Goal: Task Accomplishment & Management: Complete application form

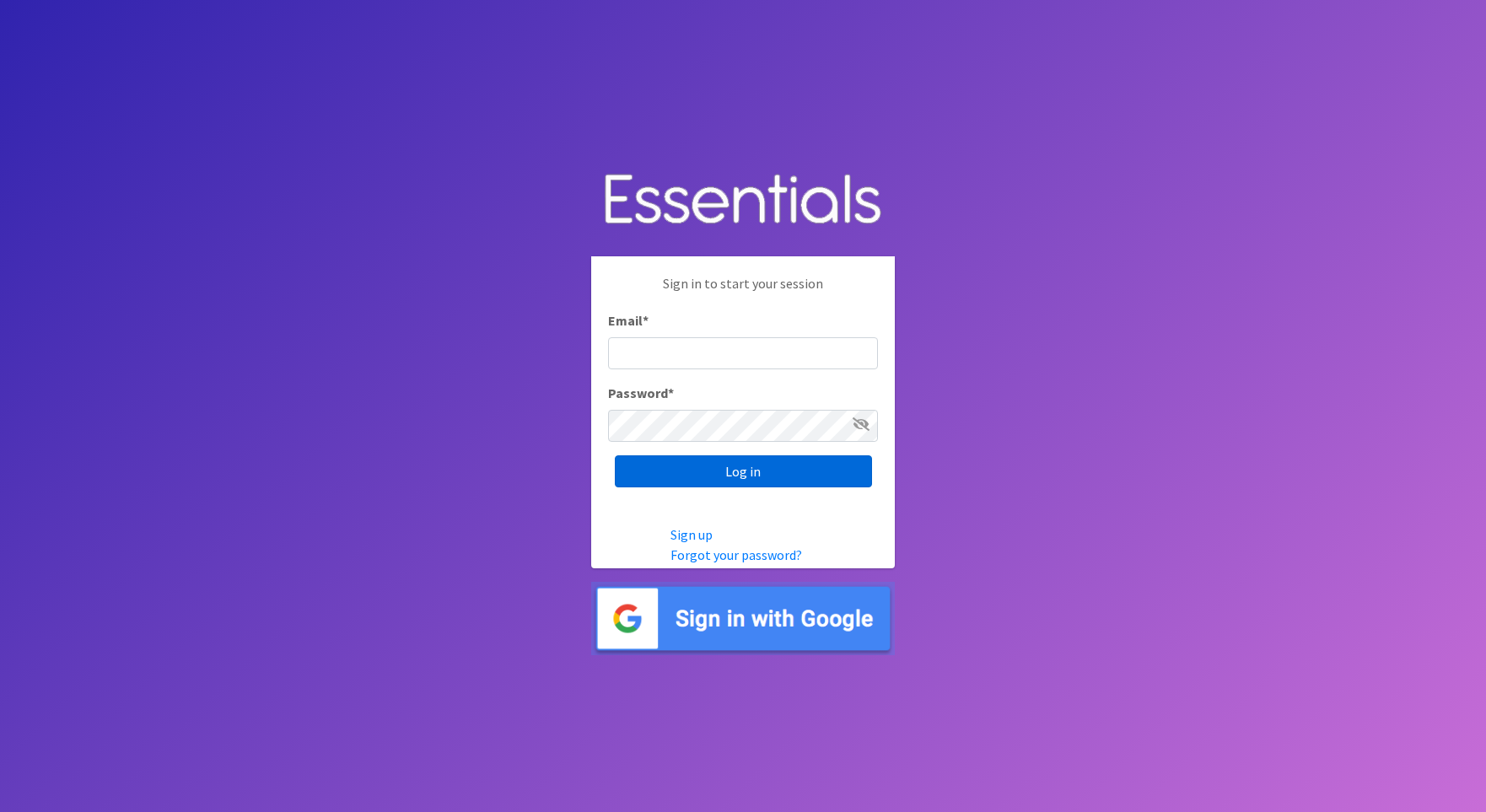
type input "[PERSON_NAME][EMAIL_ADDRESS][DOMAIN_NAME]"
click at [639, 461] on input "Log in" at bounding box center [743, 471] width 257 height 32
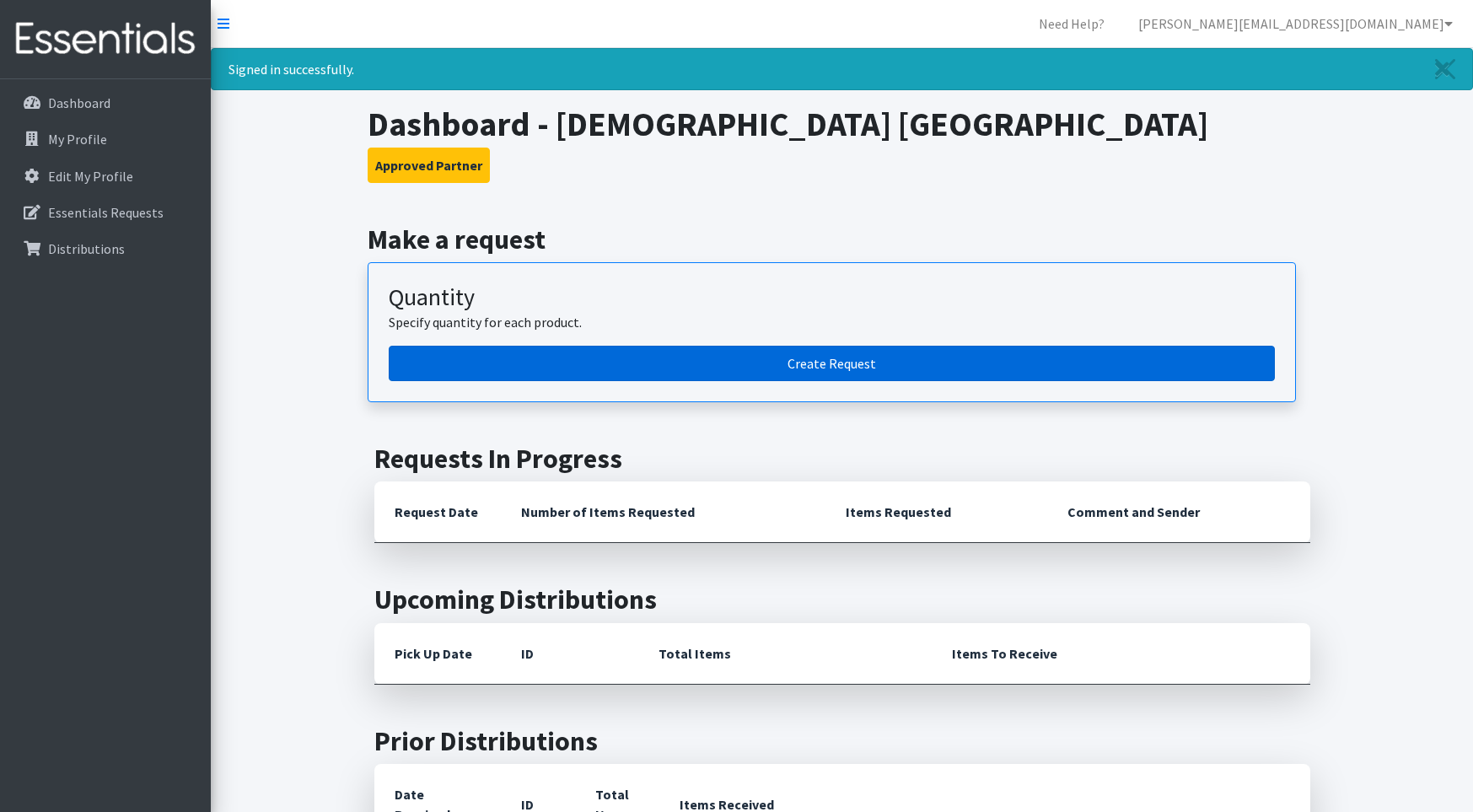
click at [802, 360] on link "Create Request" at bounding box center [832, 363] width 886 height 36
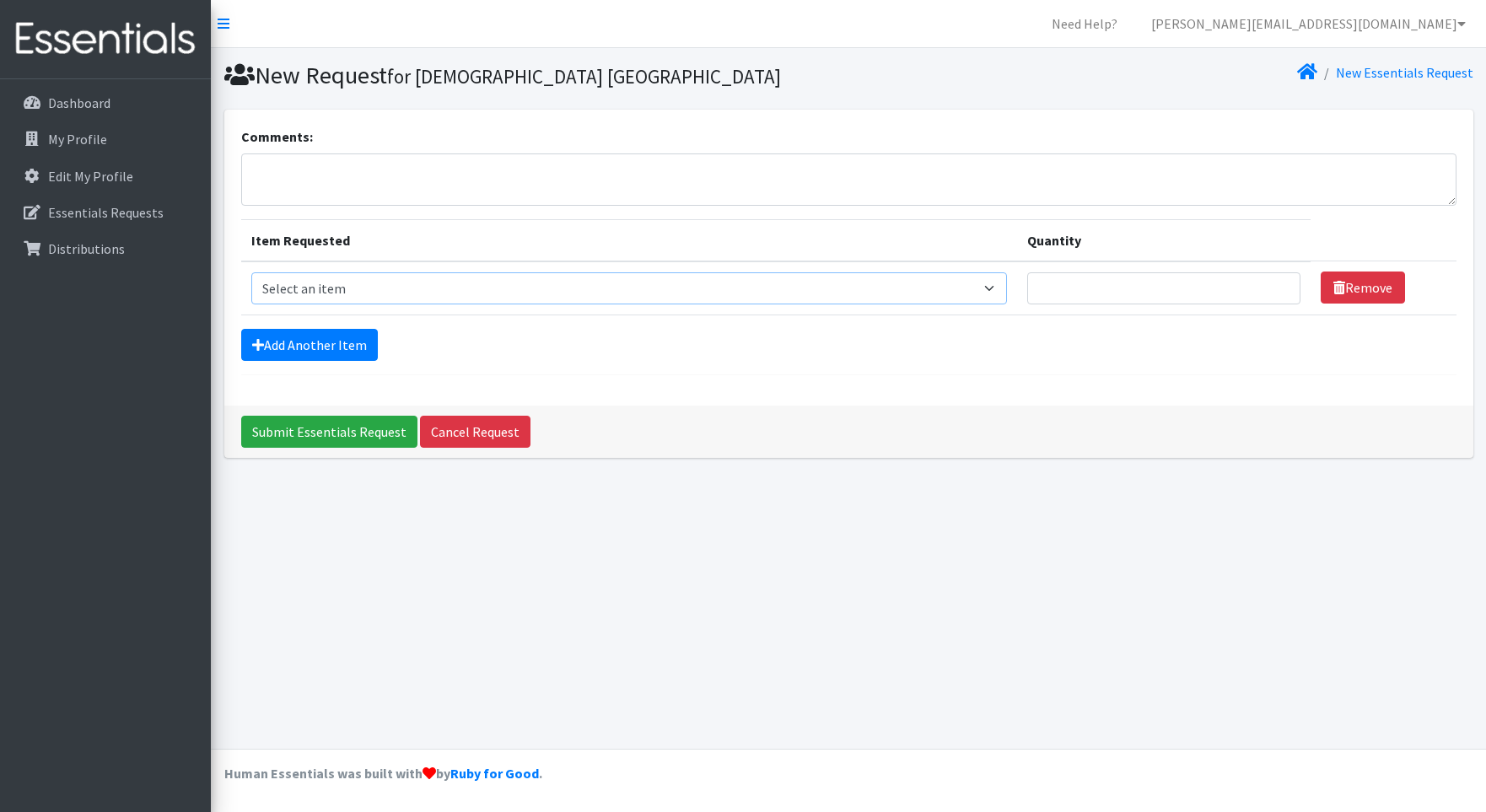
click at [998, 283] on select "Select an item Adult Briefs (Large/X-Large) Adult Briefs (Medium/Large) Adult B…" at bounding box center [629, 288] width 756 height 32
select select "4544"
click at [252, 272] on select "Select an item Adult Briefs (Large/X-Large) Adult Briefs (Medium/Large) Adult B…" at bounding box center [629, 288] width 756 height 32
click at [1276, 283] on input "1" at bounding box center [1163, 288] width 273 height 32
click at [1275, 286] on input "2" at bounding box center [1163, 288] width 273 height 32
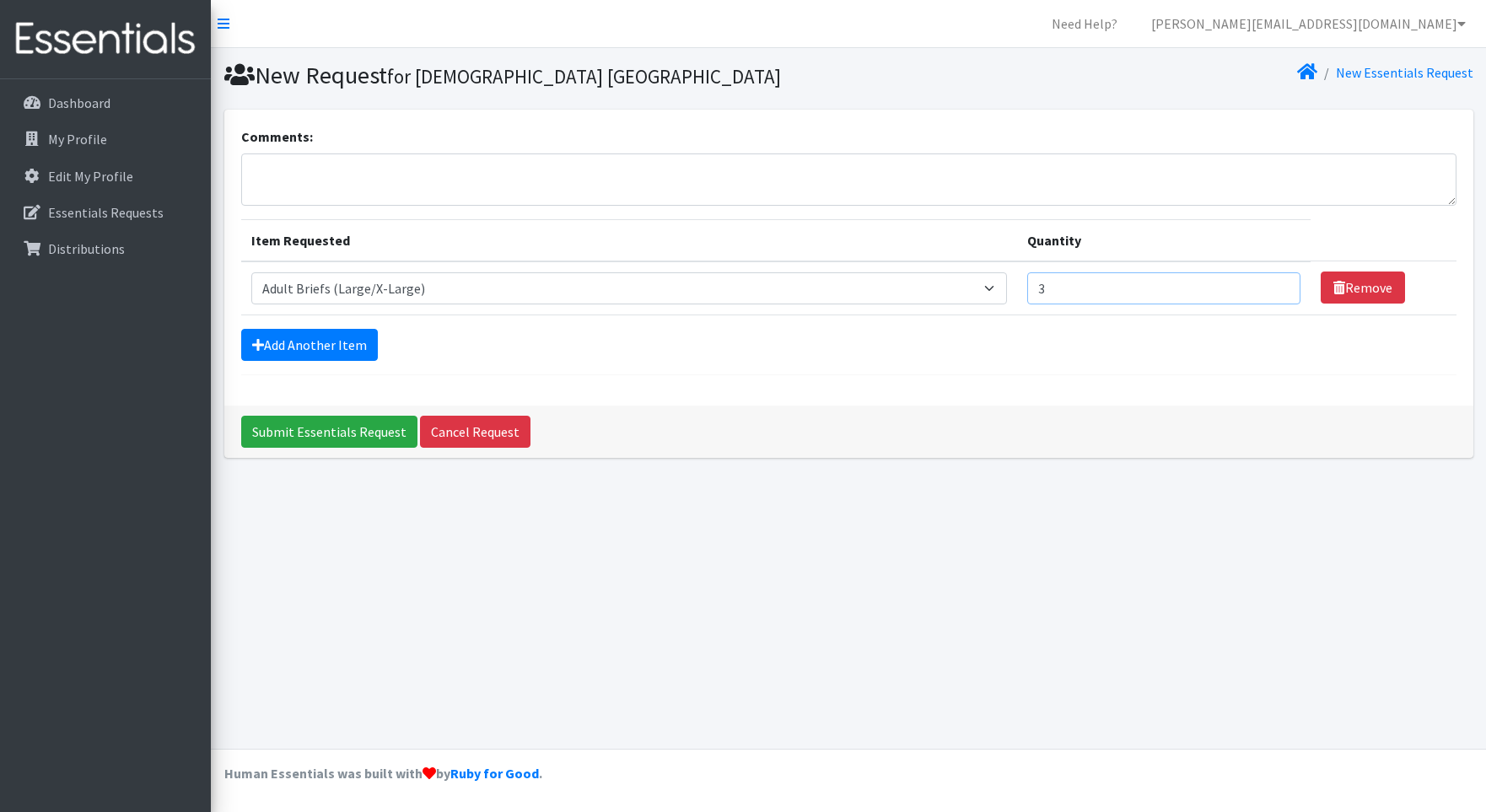
click at [1275, 286] on input "3" at bounding box center [1163, 288] width 273 height 32
click at [1275, 286] on input "4" at bounding box center [1163, 288] width 273 height 32
type input "5"
click at [1275, 286] on input "5" at bounding box center [1163, 288] width 273 height 32
click at [340, 345] on link "Add Another Item" at bounding box center [310, 345] width 137 height 32
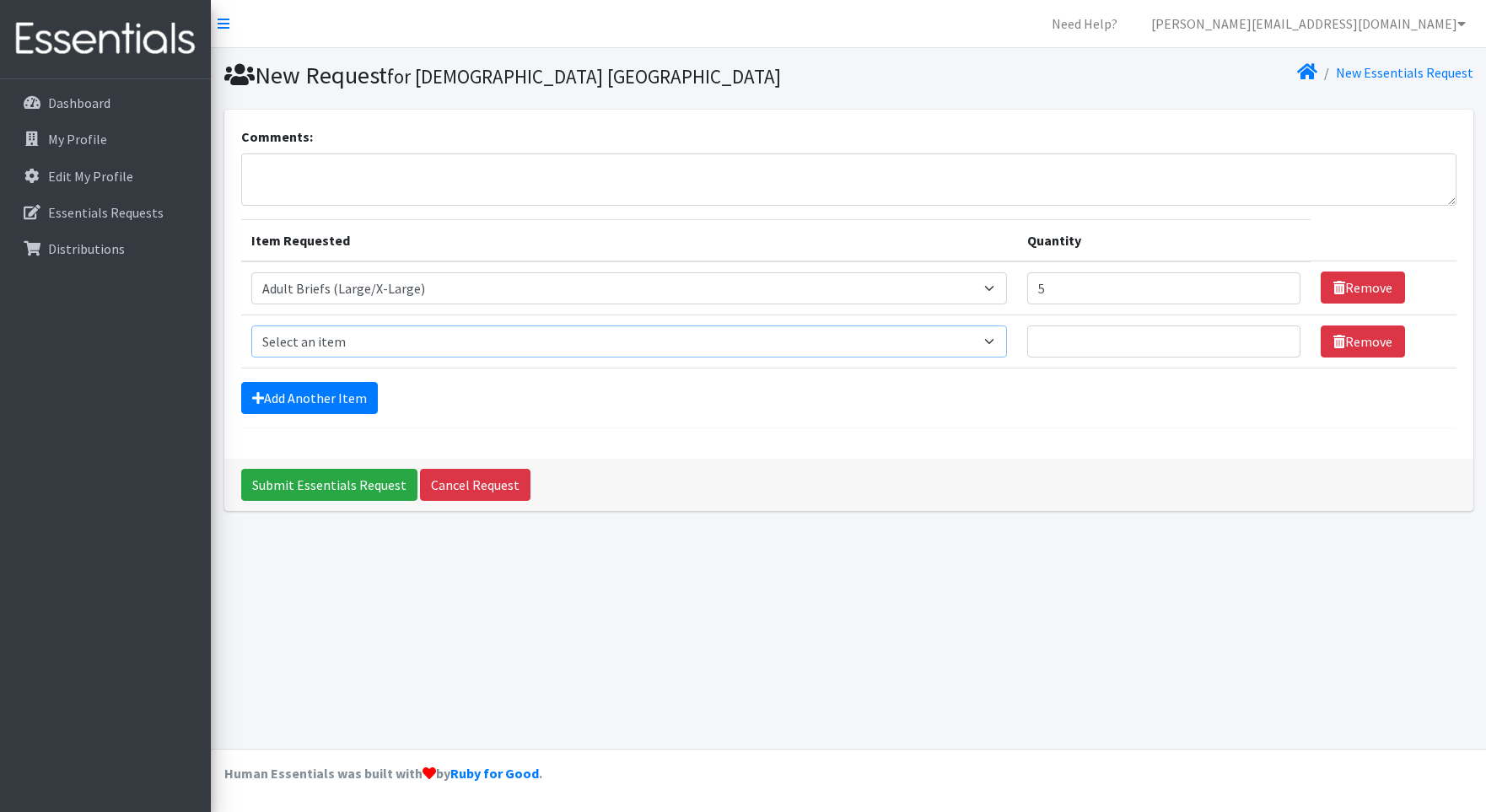
click at [998, 340] on select "Select an item Adult Briefs (Large/X-Large) Adult Briefs (Medium/Large) Adult B…" at bounding box center [629, 342] width 756 height 32
select select "4549"
click at [252, 326] on select "Select an item Adult Briefs (Large/X-Large) Adult Briefs (Medium/Large) Adult B…" at bounding box center [629, 342] width 756 height 32
click at [1274, 337] on input "1" at bounding box center [1163, 342] width 273 height 32
click at [1277, 339] on input "2" at bounding box center [1163, 342] width 273 height 32
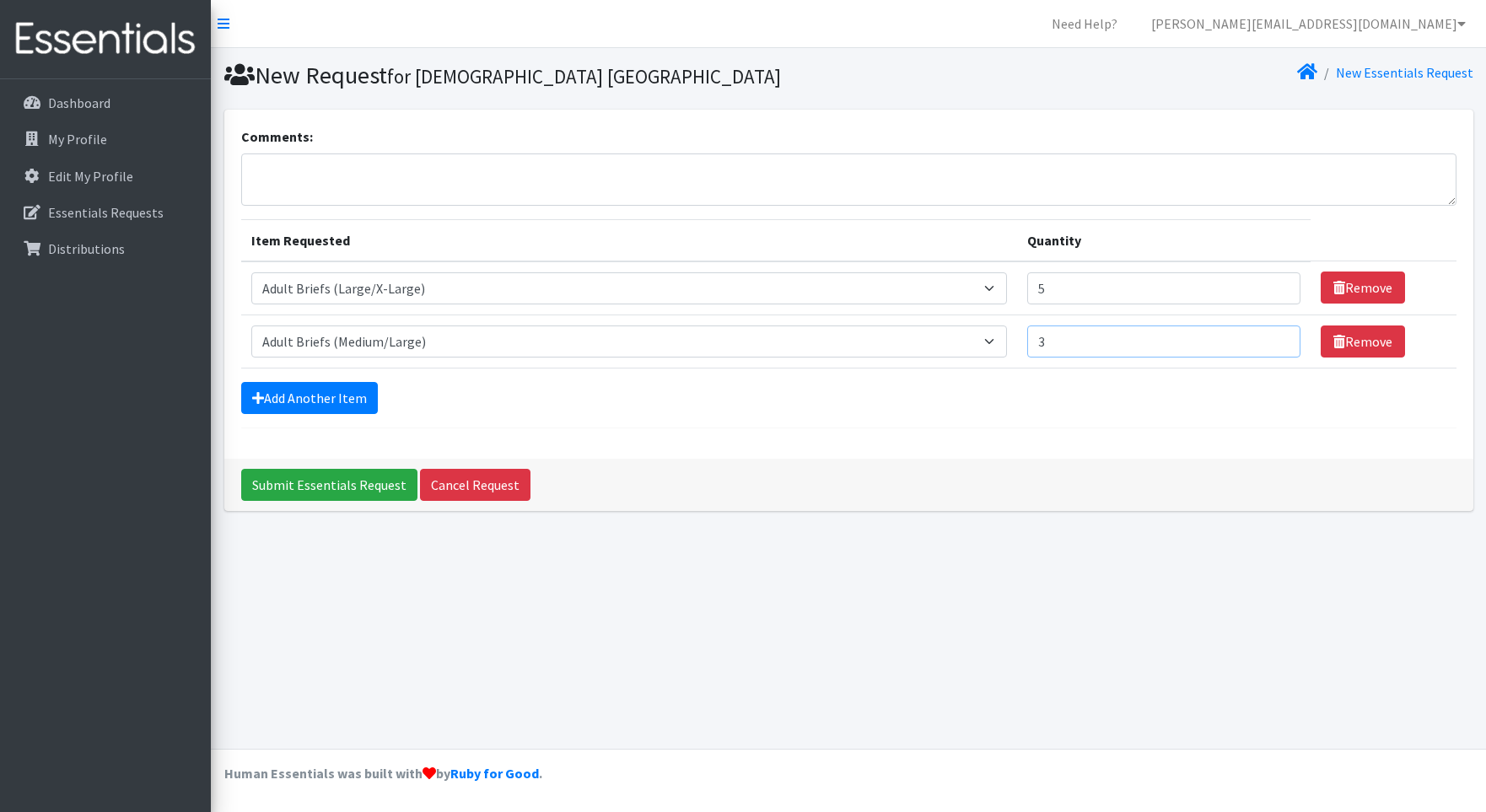
click at [1277, 339] on input "3" at bounding box center [1163, 342] width 273 height 32
click at [1277, 339] on input "4" at bounding box center [1163, 342] width 273 height 32
type input "5"
click at [1277, 339] on input "5" at bounding box center [1163, 342] width 273 height 32
click at [328, 402] on link "Add Another Item" at bounding box center [310, 398] width 137 height 32
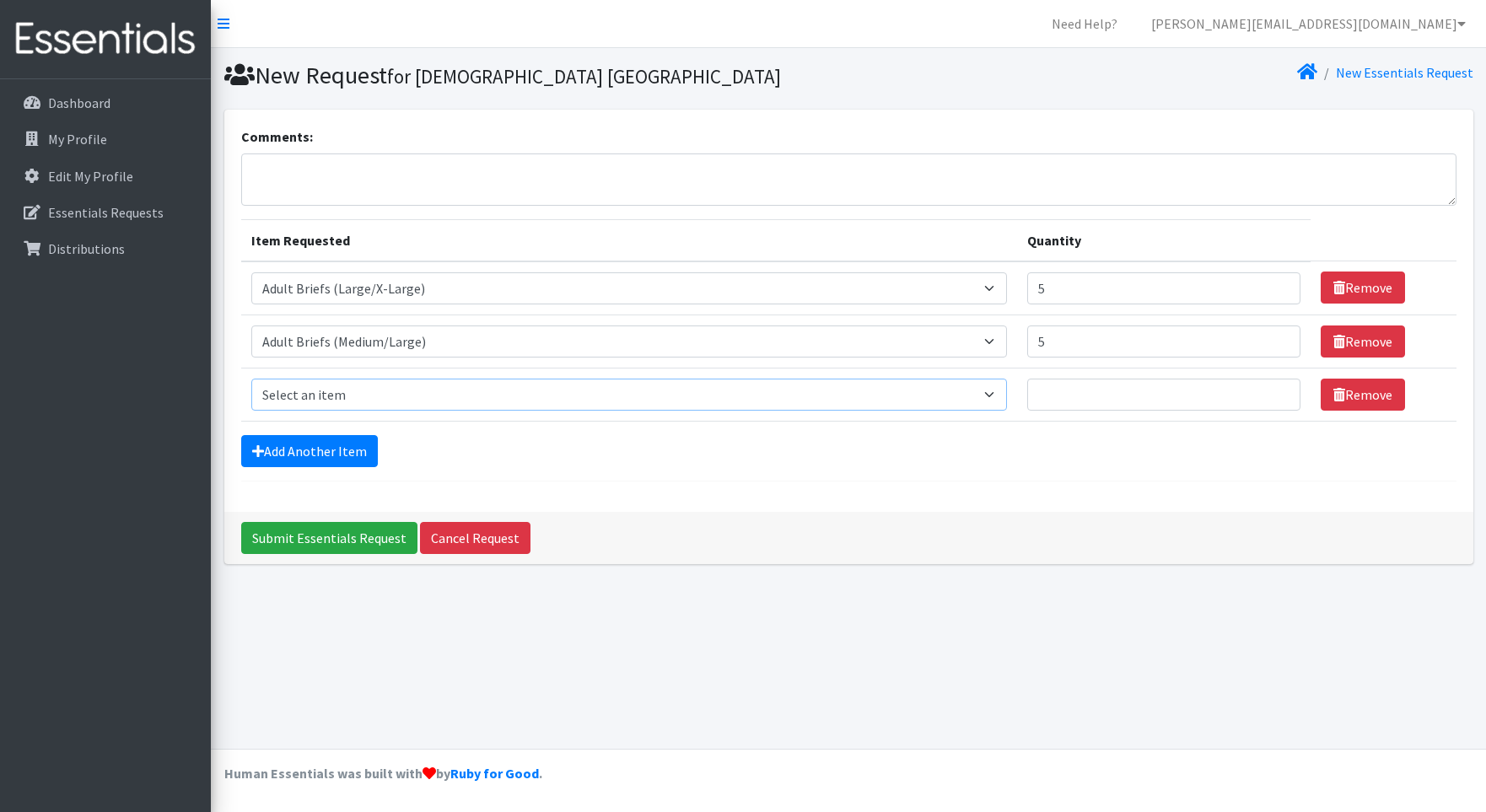
click at [1000, 390] on select "Select an item Adult Briefs (Large/X-Large) Adult Briefs (Medium/Large) Adult B…" at bounding box center [629, 394] width 756 height 32
select select "4569"
click at [252, 378] on select "Select an item Adult Briefs (Large/X-Large) Adult Briefs (Medium/Large) Adult B…" at bounding box center [629, 394] width 756 height 32
click at [1277, 386] on input "1" at bounding box center [1163, 394] width 273 height 32
click at [1277, 386] on input "2" at bounding box center [1163, 394] width 273 height 32
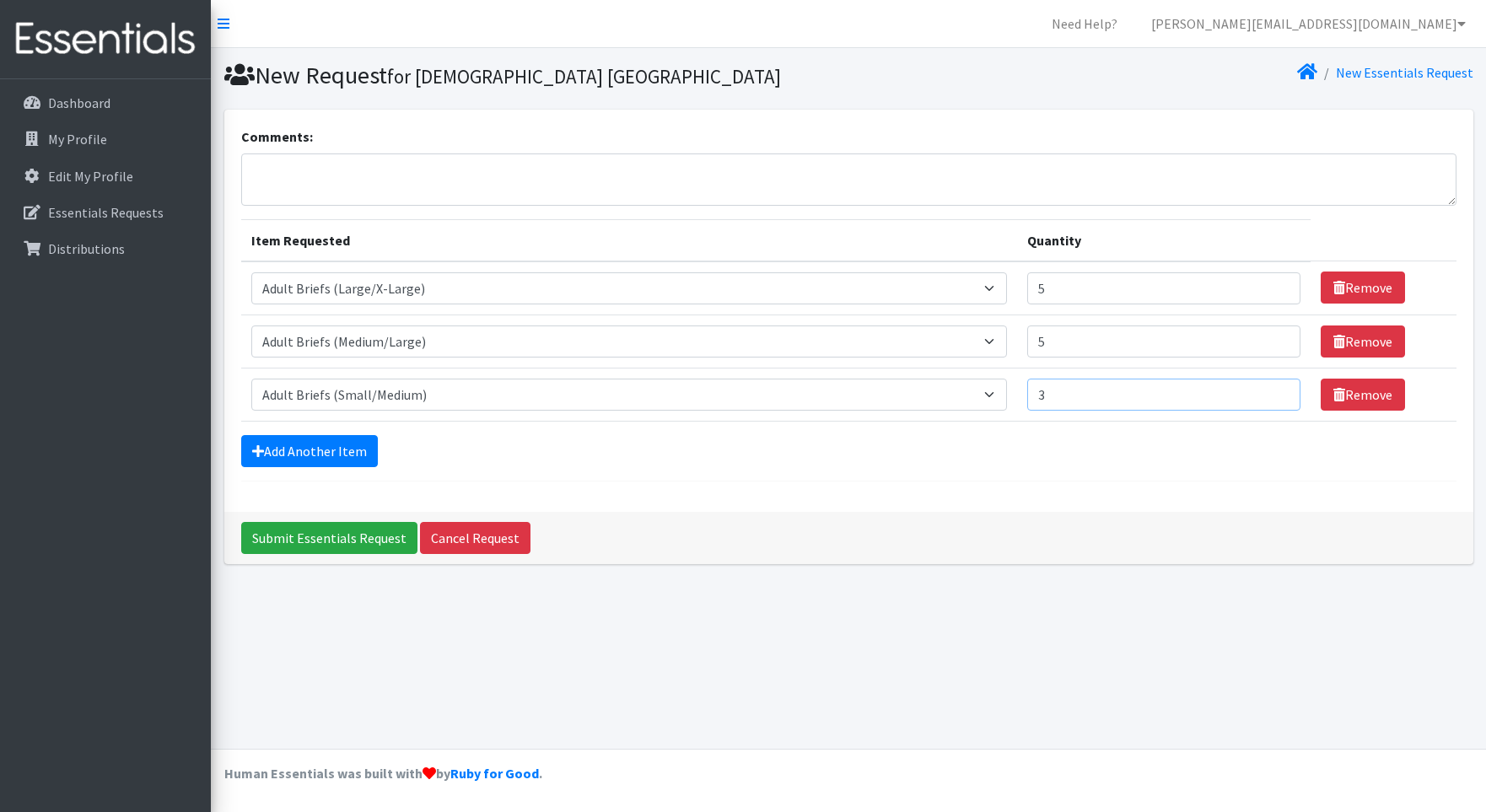
click at [1277, 386] on input "3" at bounding box center [1163, 394] width 273 height 32
click at [1277, 386] on input "4" at bounding box center [1163, 394] width 273 height 32
type input "5"
click at [1277, 386] on input "5" at bounding box center [1163, 394] width 273 height 32
click at [352, 449] on link "Add Another Item" at bounding box center [310, 451] width 137 height 32
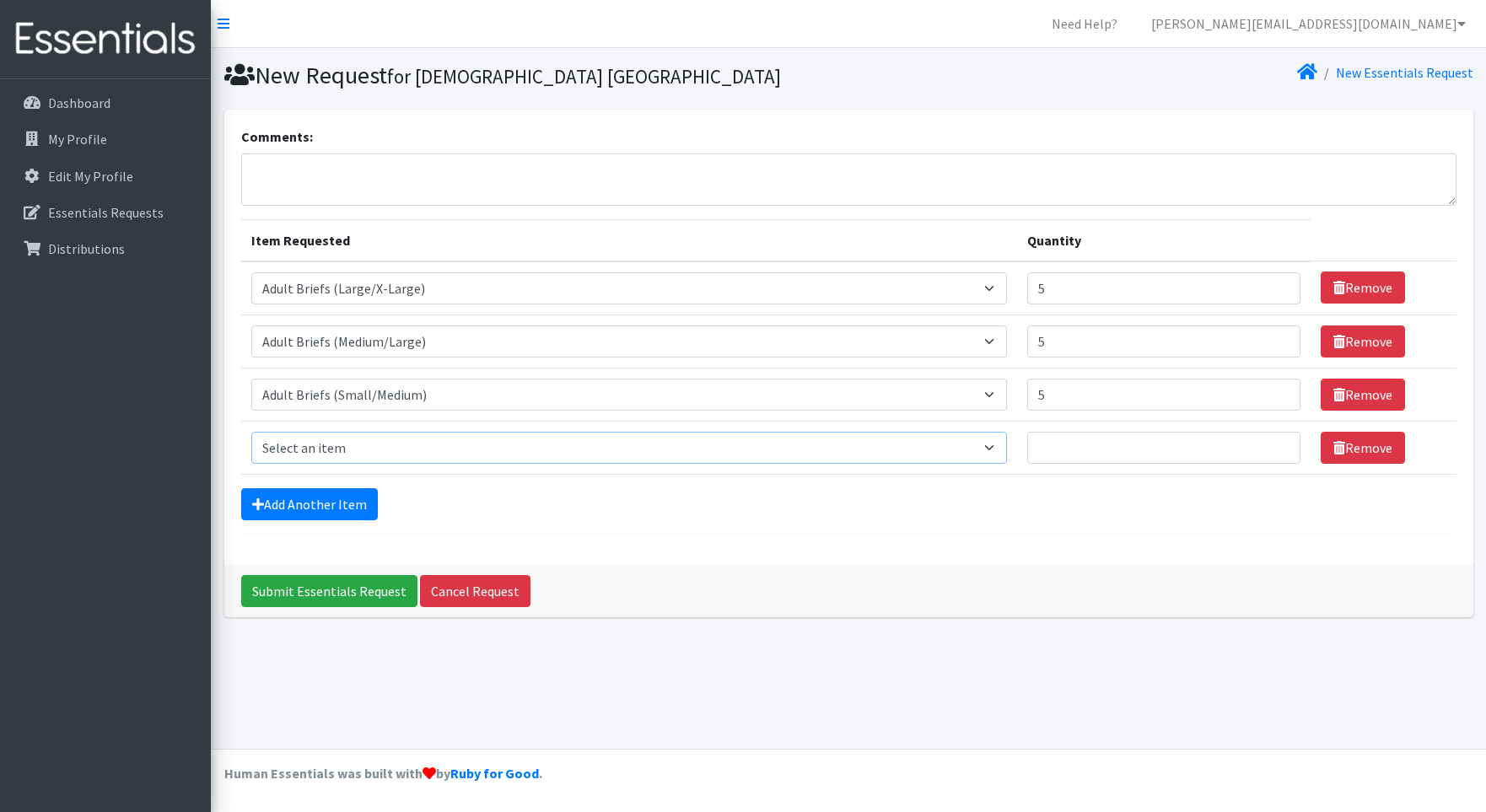
click at [997, 447] on select "Select an item Adult Briefs (Large/X-Large) Adult Briefs (Medium/Large) Adult B…" at bounding box center [629, 448] width 756 height 32
select select "4568"
click at [252, 432] on select "Select an item Adult Briefs (Large/X-Large) Adult Briefs (Medium/Large) Adult B…" at bounding box center [629, 448] width 756 height 32
click at [1277, 443] on input "1" at bounding box center [1163, 448] width 273 height 32
click at [1277, 443] on input "2" at bounding box center [1163, 448] width 273 height 32
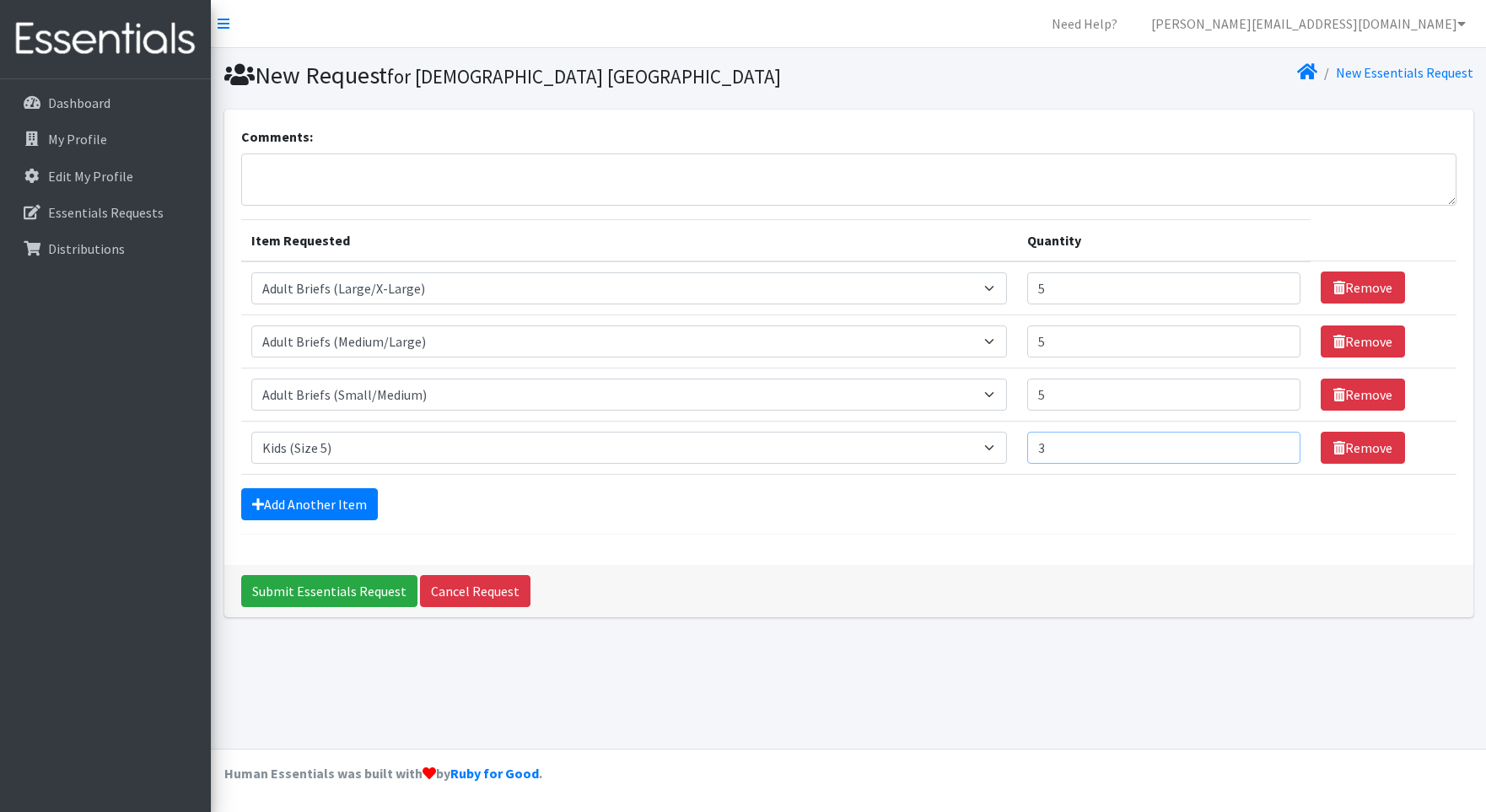
click at [1277, 443] on input "3" at bounding box center [1163, 448] width 273 height 32
click at [1277, 443] on input "4" at bounding box center [1163, 448] width 273 height 32
click at [1277, 443] on input "5" at bounding box center [1163, 448] width 273 height 32
click at [1277, 443] on input "6" at bounding box center [1163, 448] width 273 height 32
click at [1277, 443] on input "7" at bounding box center [1163, 448] width 273 height 32
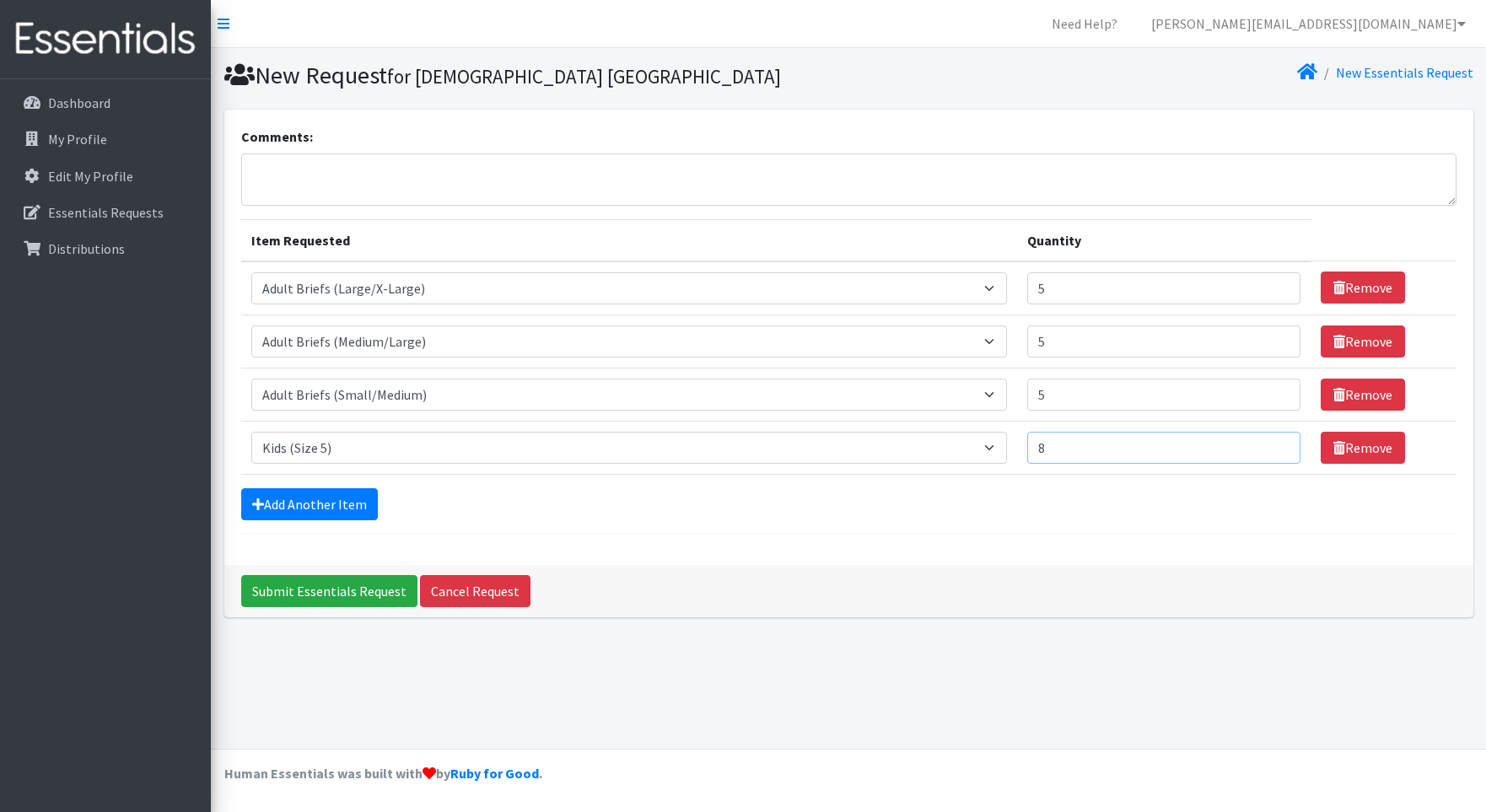
click at [1277, 443] on input "8" at bounding box center [1163, 448] width 273 height 32
click at [1277, 443] on input "9" at bounding box center [1163, 448] width 273 height 32
type input "10"
click at [1277, 443] on input "10" at bounding box center [1163, 448] width 273 height 32
click at [311, 501] on link "Add Another Item" at bounding box center [310, 504] width 137 height 32
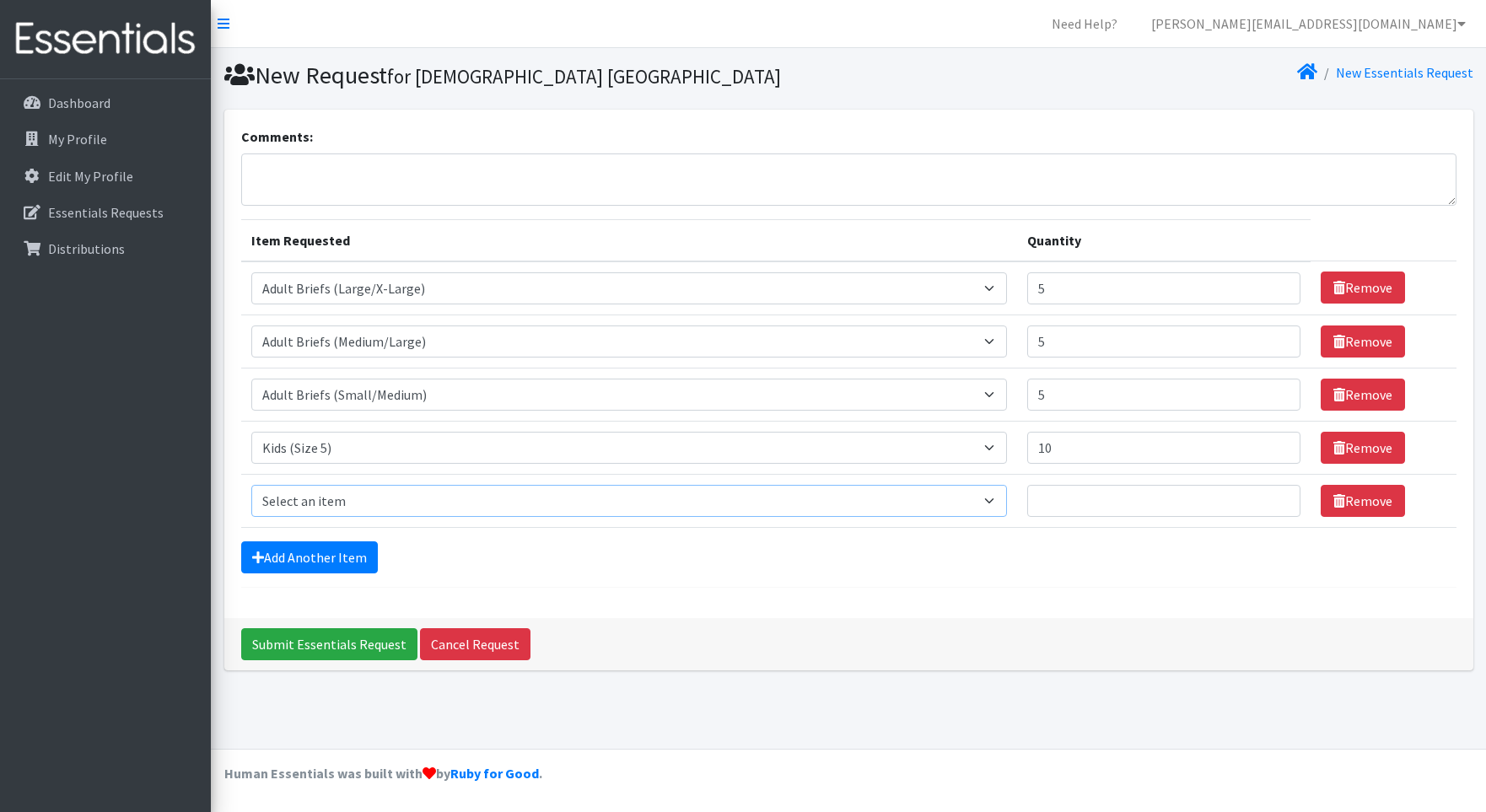
click at [999, 502] on select "Select an item Adult Briefs (Large/X-Large) Adult Briefs (Medium/Large) Adult B…" at bounding box center [629, 500] width 756 height 32
select select "4567"
click at [252, 484] on select "Select an item Adult Briefs (Large/X-Large) Adult Briefs (Medium/Large) Adult B…" at bounding box center [629, 500] width 756 height 32
click at [1278, 495] on input "1" at bounding box center [1163, 500] width 273 height 32
click at [1278, 495] on input "2" at bounding box center [1163, 500] width 273 height 32
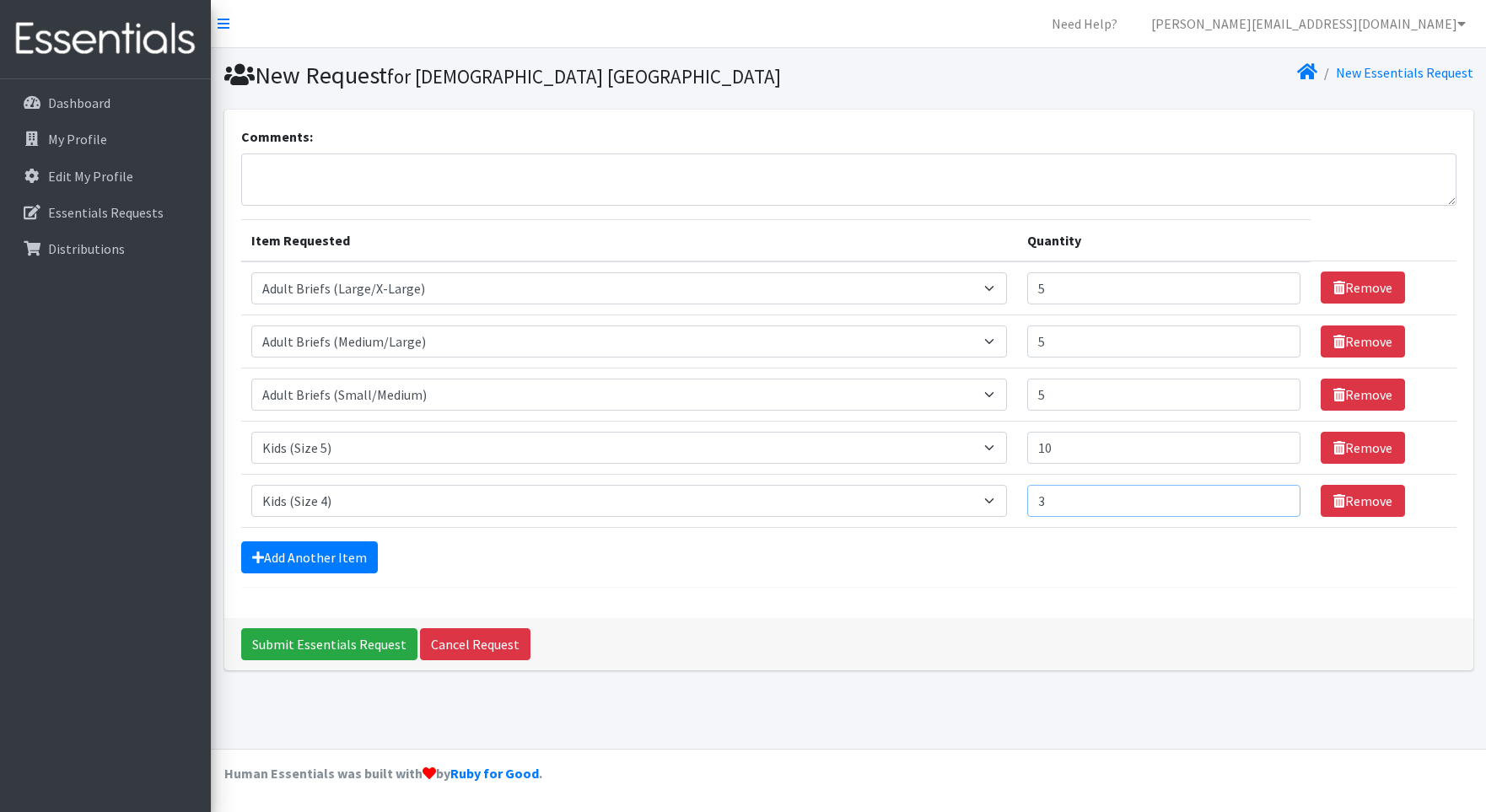
click at [1278, 495] on input "3" at bounding box center [1163, 500] width 273 height 32
click at [1278, 495] on input "4" at bounding box center [1163, 500] width 273 height 32
type input "5"
click at [1278, 495] on input "5" at bounding box center [1163, 500] width 273 height 32
click at [360, 555] on link "Add Another Item" at bounding box center [310, 558] width 137 height 32
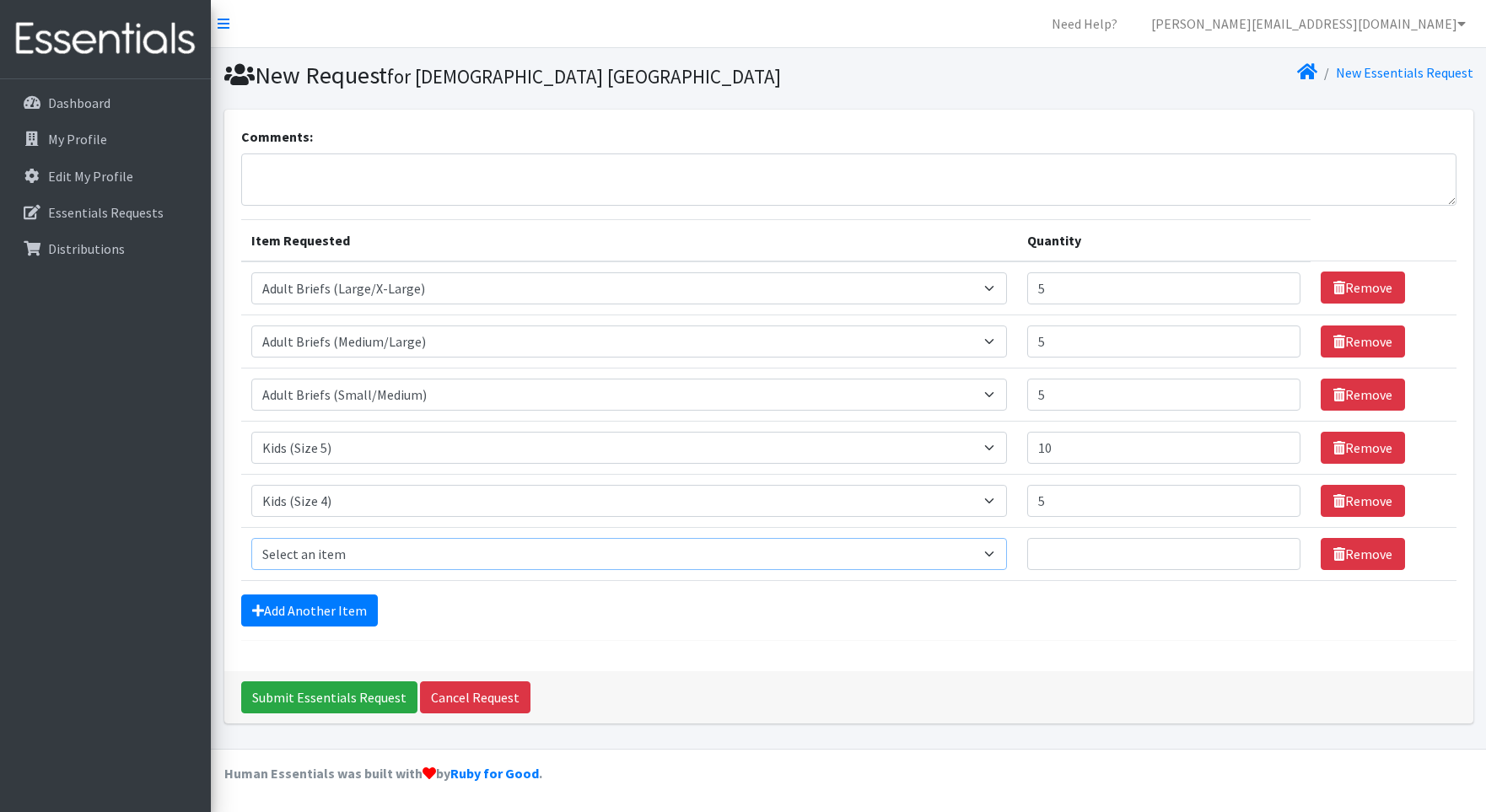
click at [1000, 550] on select "Select an item Adult Briefs (Large/X-Large) Adult Briefs (Medium/Large) Adult B…" at bounding box center [629, 554] width 756 height 32
select select "4562"
click at [252, 538] on select "Select an item Adult Briefs (Large/X-Large) Adult Briefs (Medium/Large) Adult B…" at bounding box center [629, 554] width 756 height 32
click at [1064, 549] on input "Quantity" at bounding box center [1163, 554] width 273 height 32
click at [1050, 551] on input "Quantity" at bounding box center [1163, 554] width 273 height 32
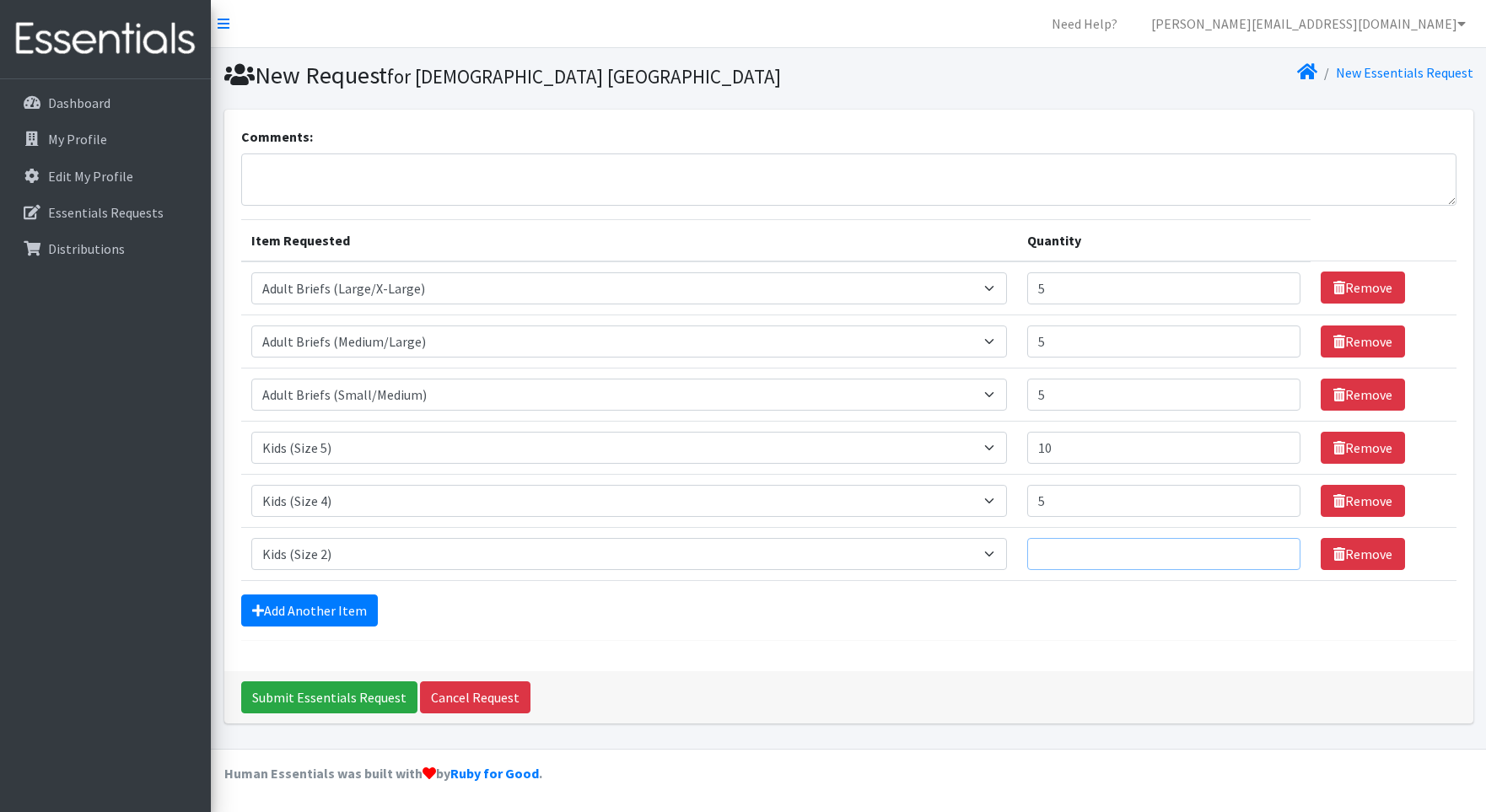
click at [1096, 540] on input "Quantity" at bounding box center [1163, 554] width 273 height 32
click at [1058, 551] on input "Quantity" at bounding box center [1163, 554] width 273 height 32
type input "5"
click at [344, 603] on link "Add Another Item" at bounding box center [310, 610] width 137 height 32
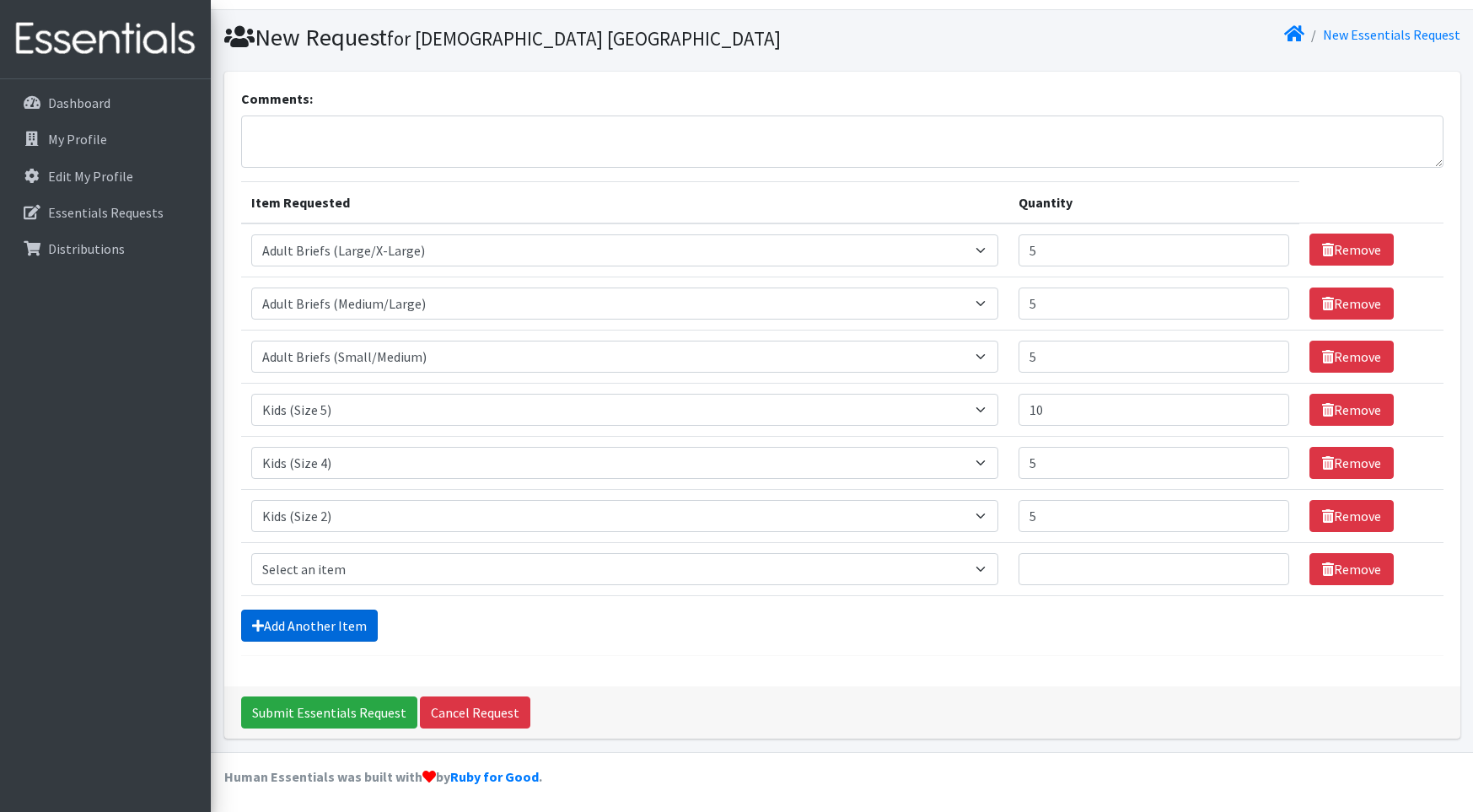
scroll to position [41, 0]
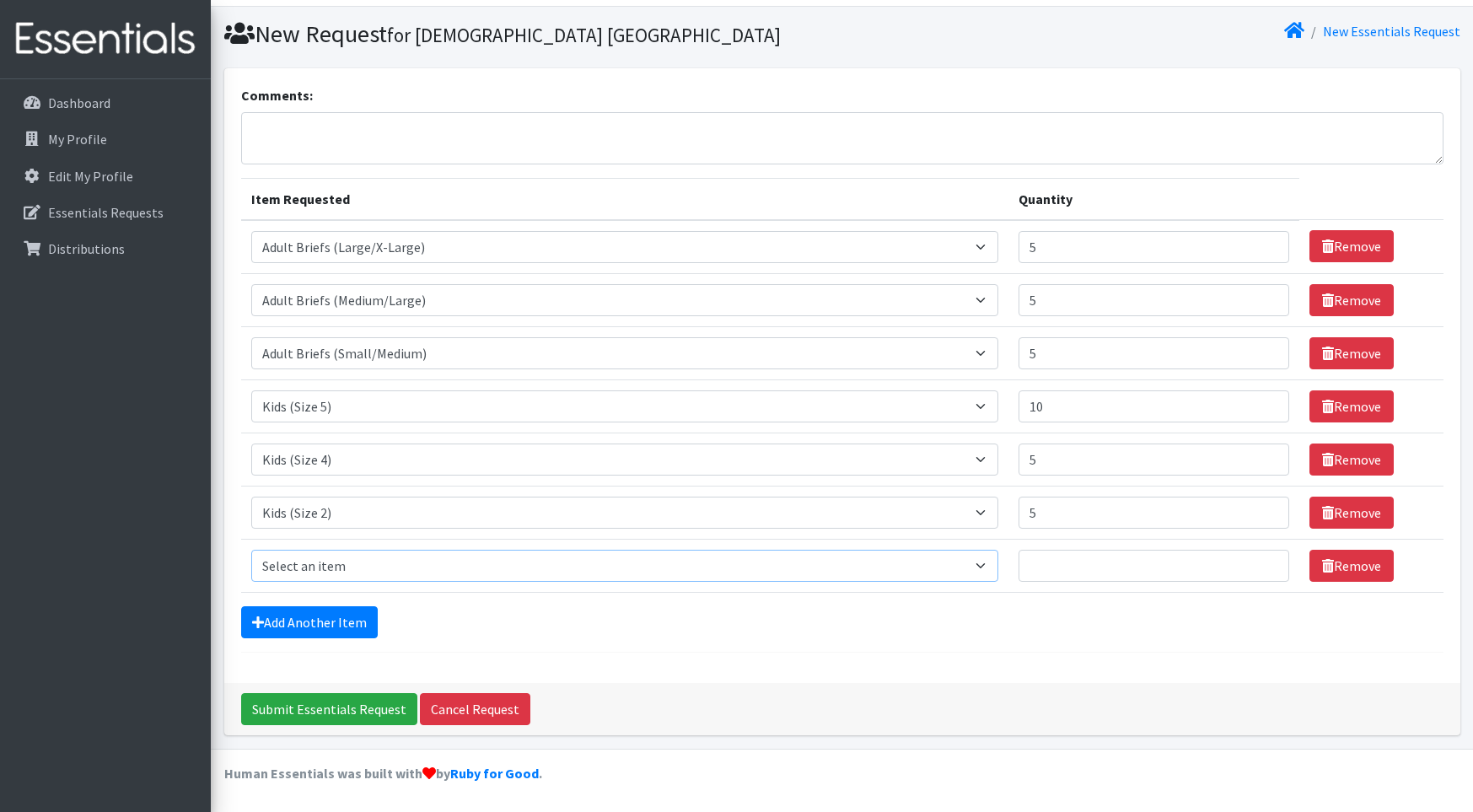
click at [992, 559] on select "Select an item Adult Briefs (Large/X-Large) Adult Briefs (Medium/Large) Adult B…" at bounding box center [625, 566] width 748 height 32
select select "4574"
click at [252, 550] on select "Select an item Adult Briefs (Large/X-Large) Adult Briefs (Medium/Large) Adult B…" at bounding box center [625, 566] width 748 height 32
click at [1046, 566] on input "Quantity" at bounding box center [1154, 566] width 270 height 32
type input "5"
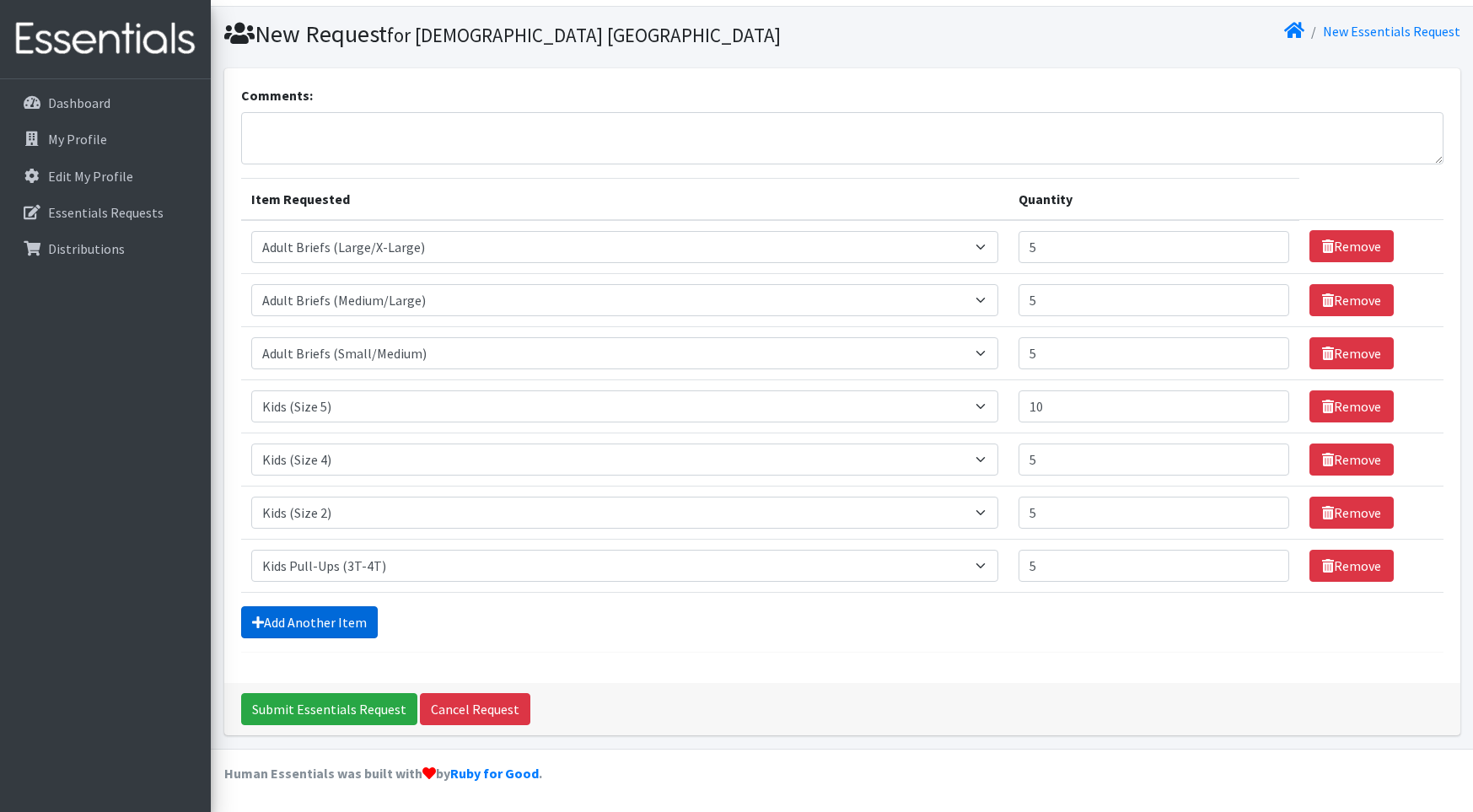
click at [351, 621] on link "Add Another Item" at bounding box center [310, 622] width 137 height 32
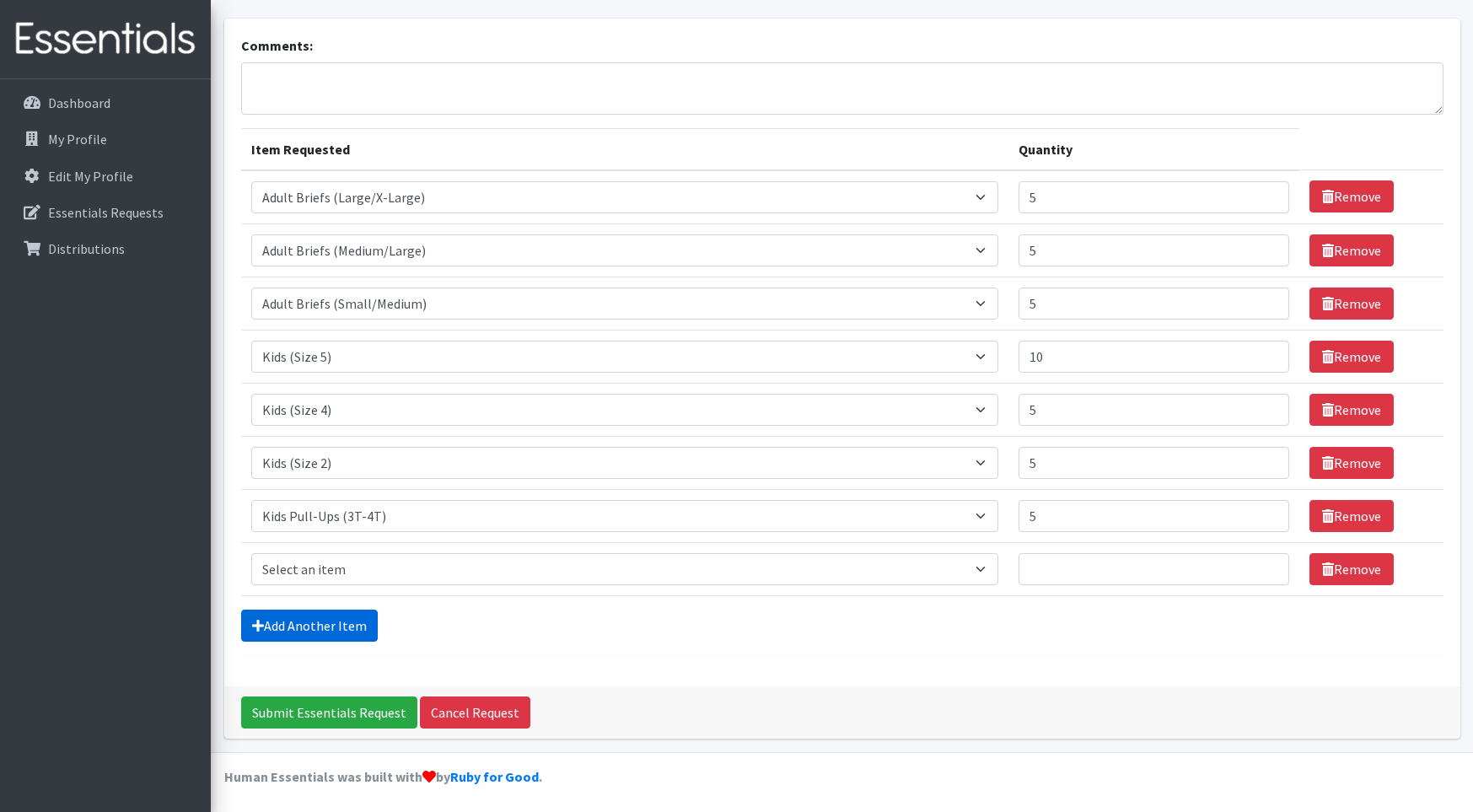
scroll to position [95, 0]
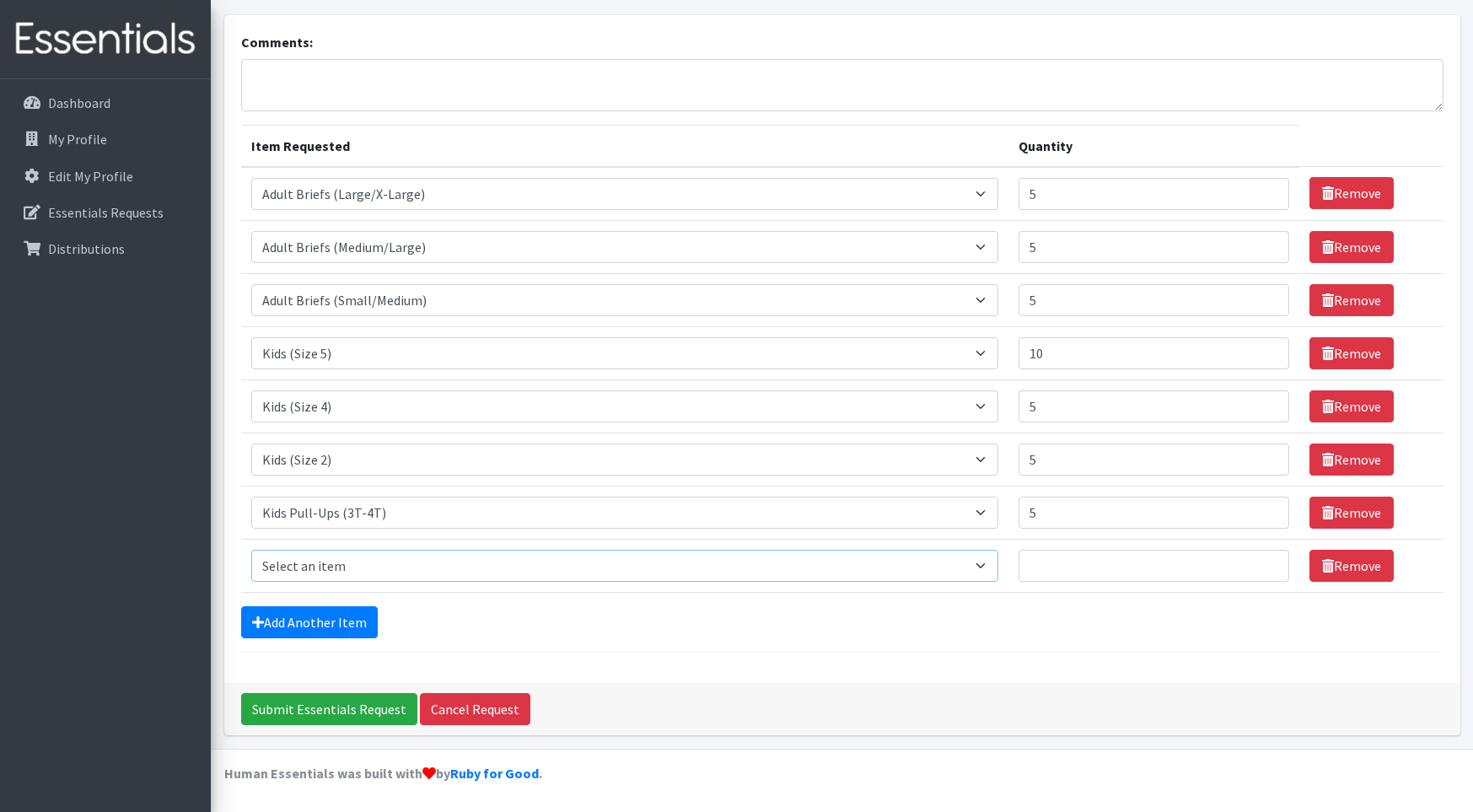
click at [992, 559] on select "Select an item Adult Briefs (Large/X-Large) Adult Briefs (Medium/Large) Adult B…" at bounding box center [625, 566] width 748 height 32
select select "4575"
click at [252, 550] on select "Select an item Adult Briefs (Large/X-Large) Adult Briefs (Medium/Large) Adult B…" at bounding box center [625, 566] width 748 height 32
click at [1051, 574] on input "Quantity" at bounding box center [1154, 566] width 270 height 32
click at [1051, 554] on input "Quantity" at bounding box center [1154, 566] width 270 height 32
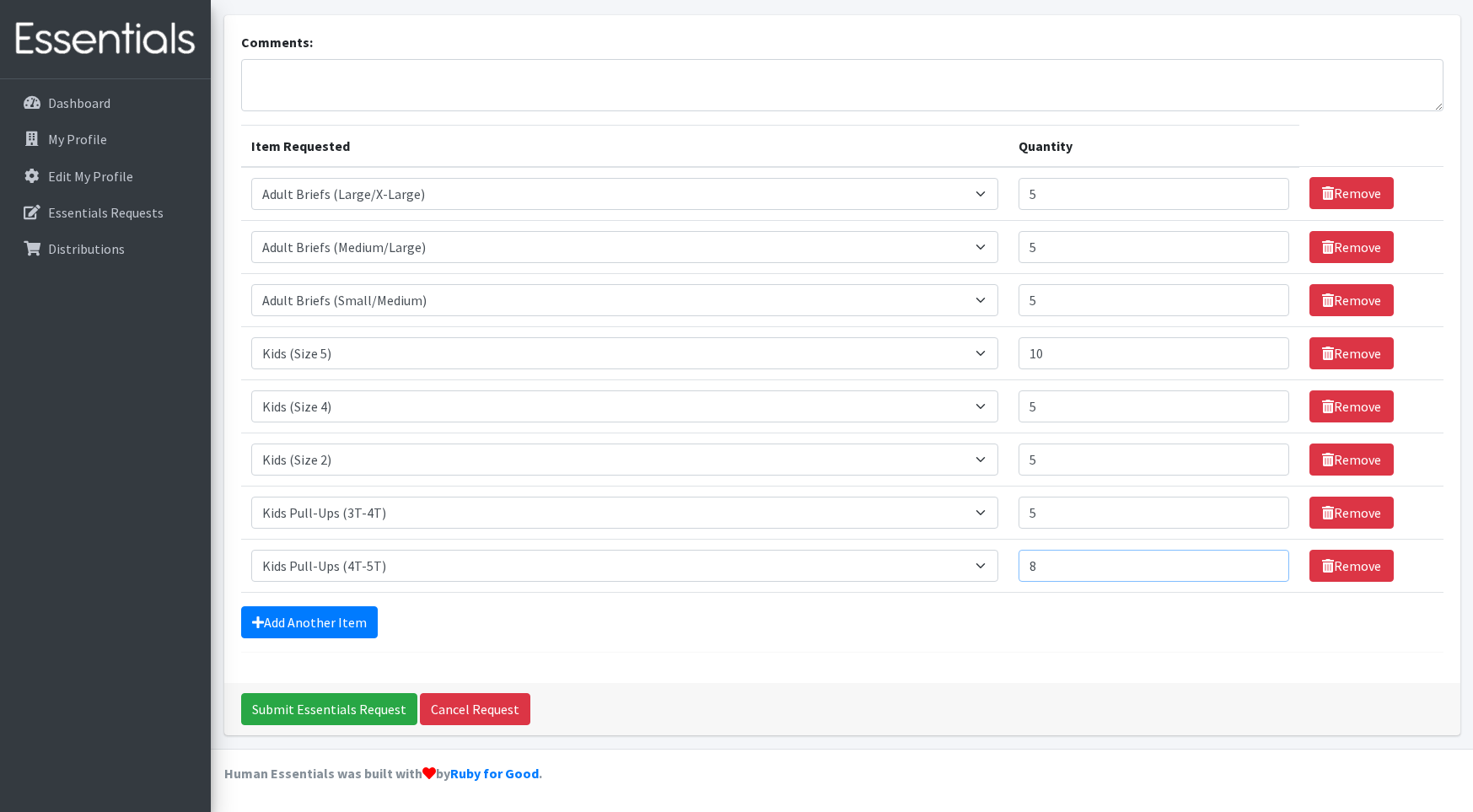
type input "8"
type input "6"
click at [1263, 508] on input "6" at bounding box center [1154, 513] width 270 height 32
type input "6"
click at [1265, 295] on input "6" at bounding box center [1154, 300] width 270 height 32
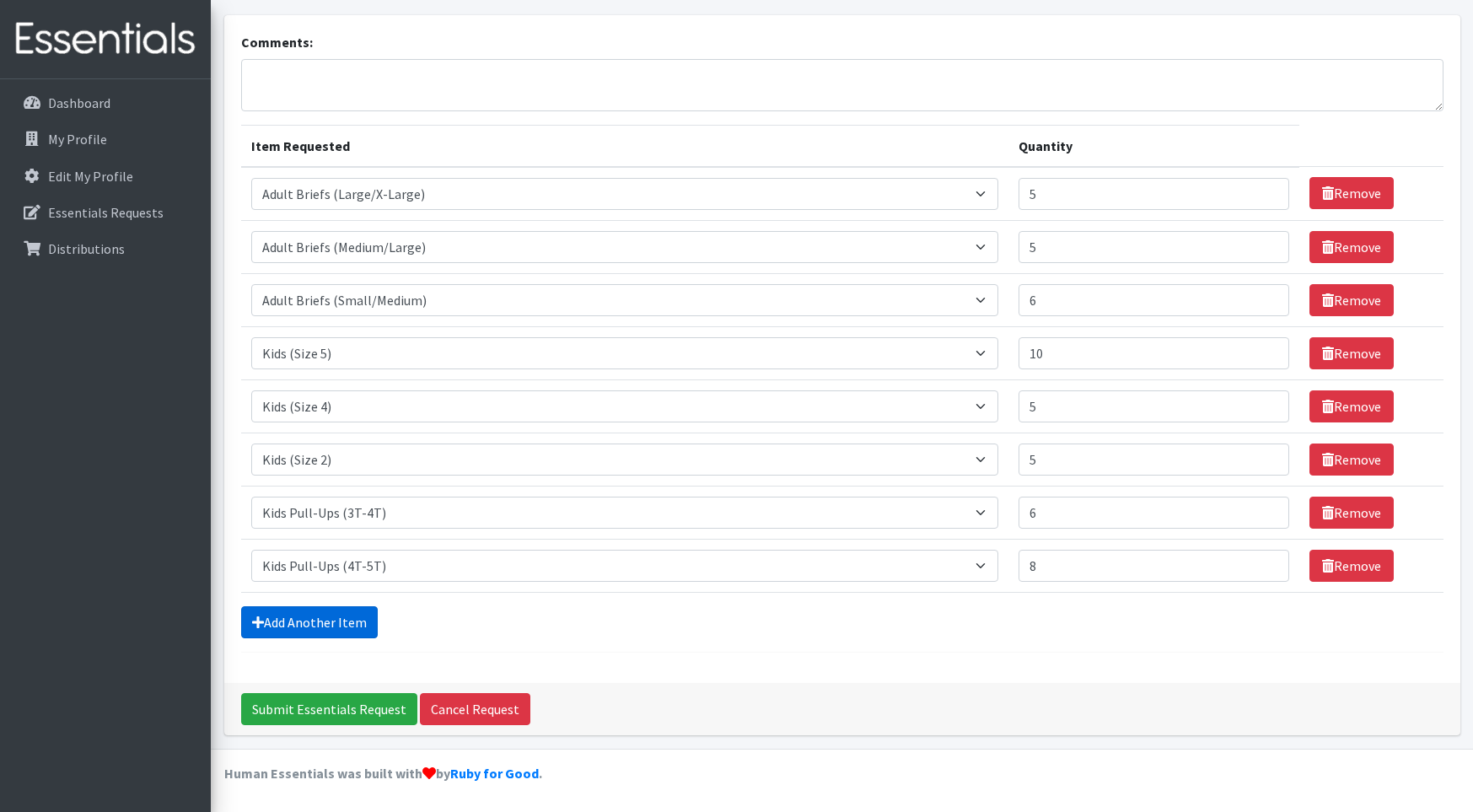
click at [352, 615] on link "Add Another Item" at bounding box center [310, 622] width 137 height 32
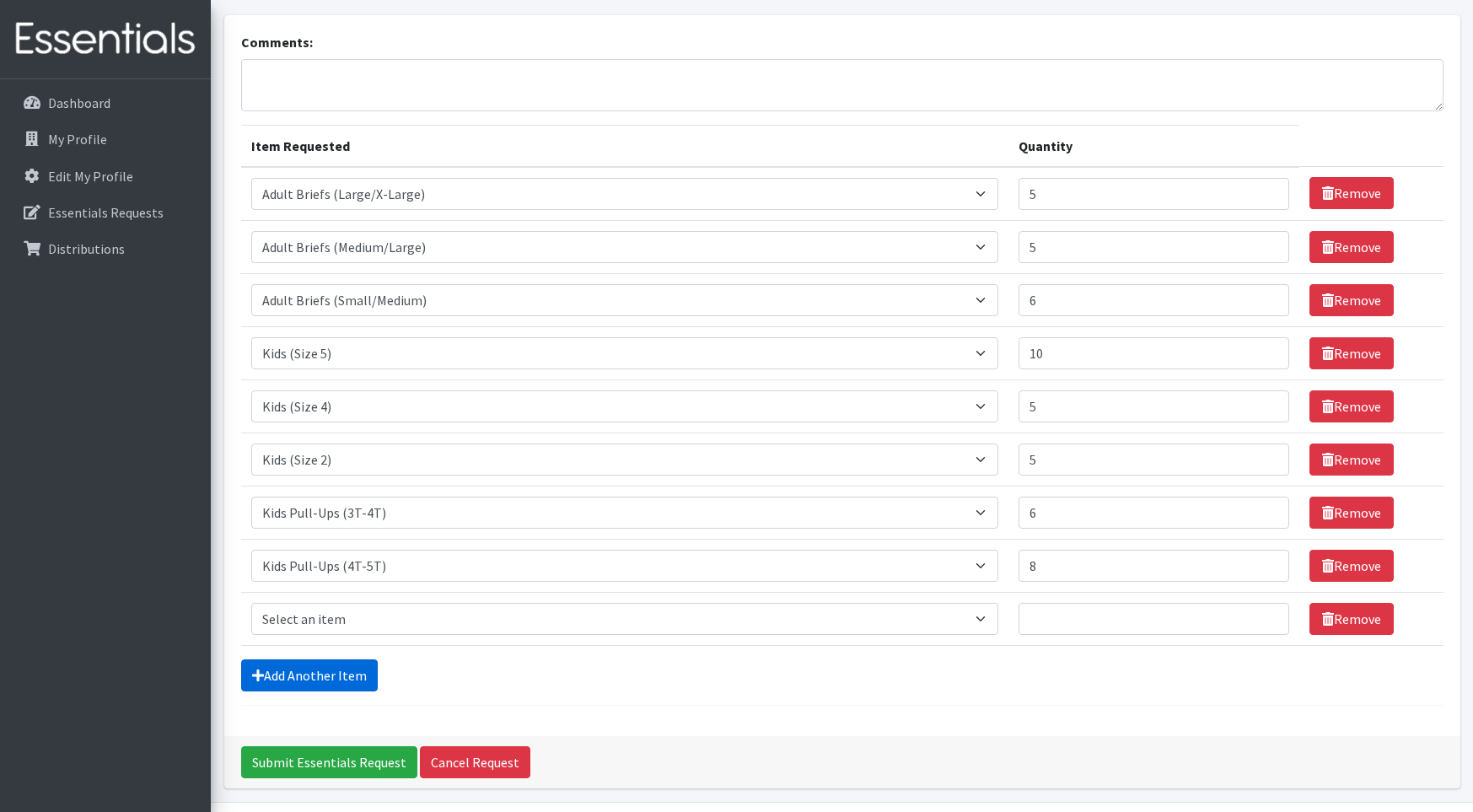
scroll to position [147, 0]
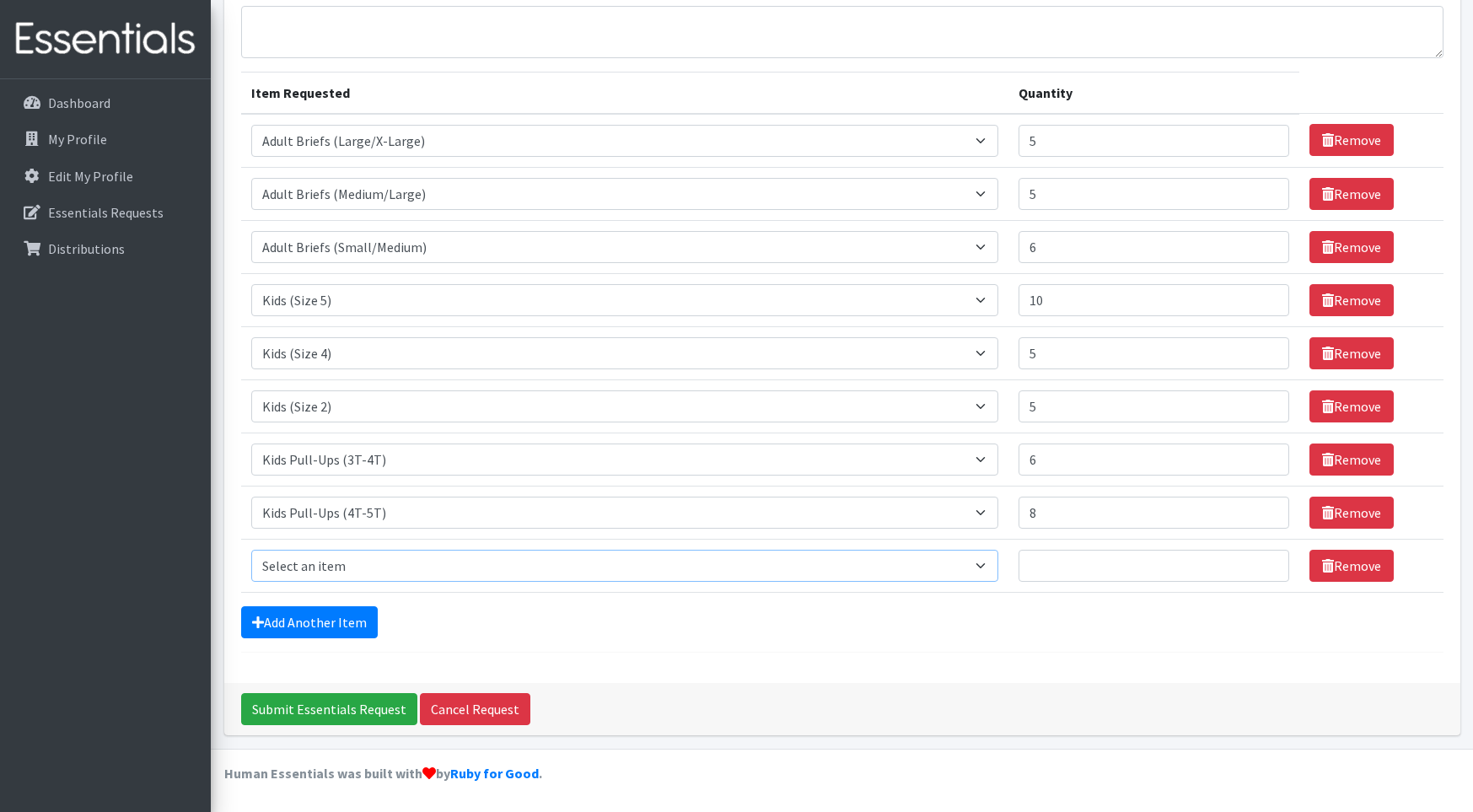
click at [996, 559] on select "Select an item Adult Briefs (Large/X-Large) Adult Briefs (Medium/Large) Adult B…" at bounding box center [625, 566] width 748 height 32
select select "4558"
click at [252, 550] on select "Select an item Adult Briefs (Large/X-Large) Adult Briefs (Medium/Large) Adult B…" at bounding box center [625, 566] width 748 height 32
click at [1057, 559] on input "Quantity" at bounding box center [1154, 566] width 270 height 32
type input "34"
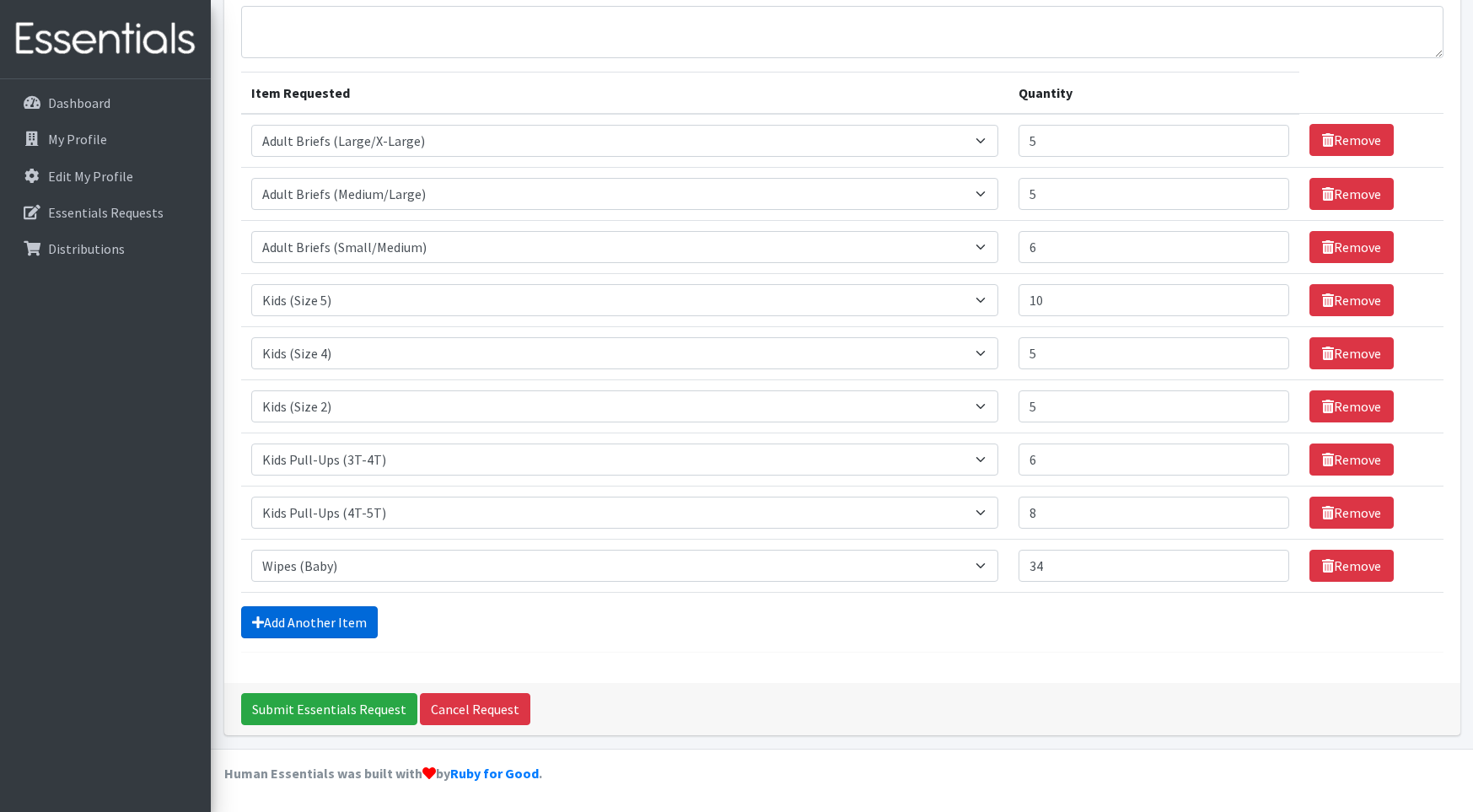
click at [346, 618] on link "Add Another Item" at bounding box center [310, 622] width 137 height 32
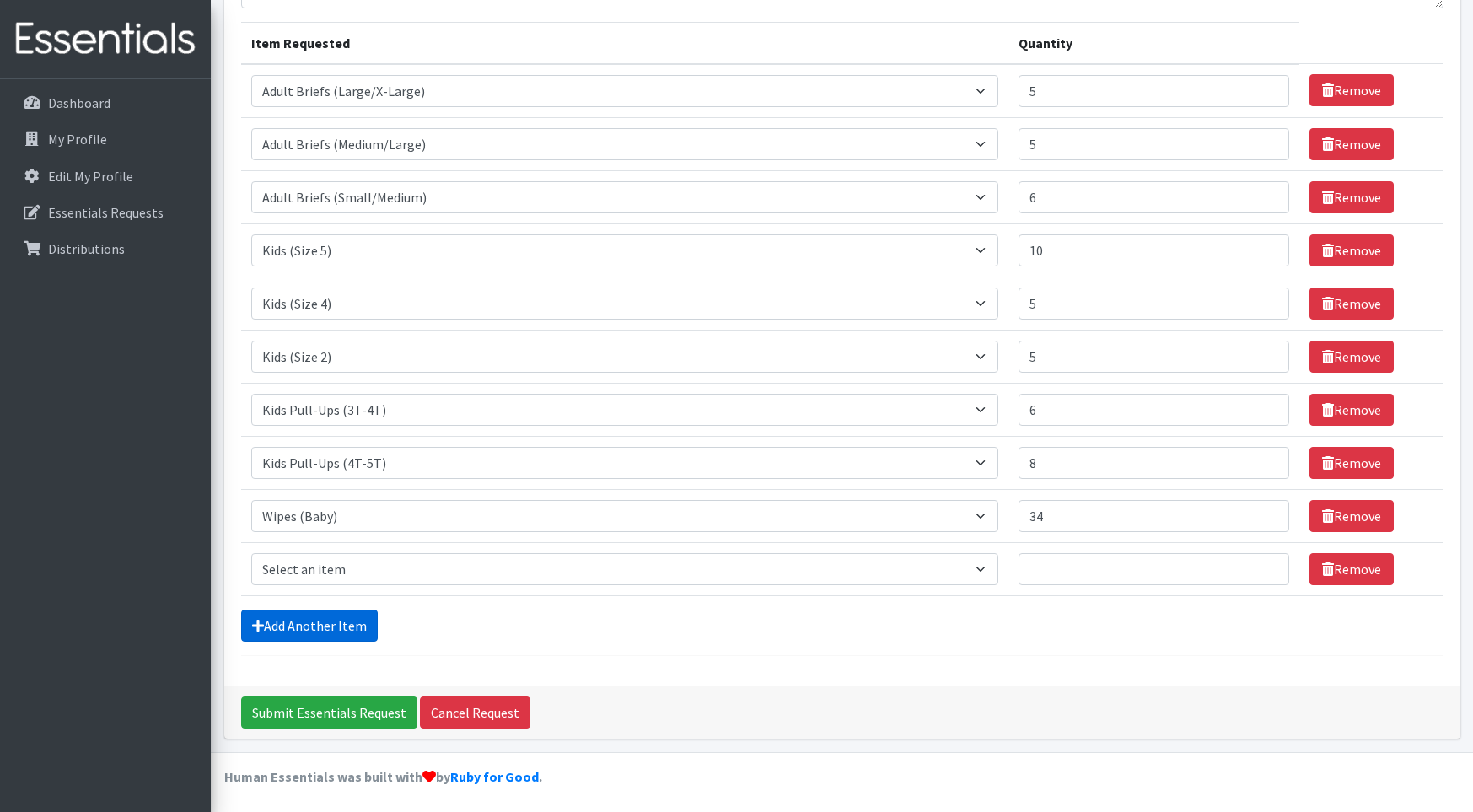
scroll to position [201, 0]
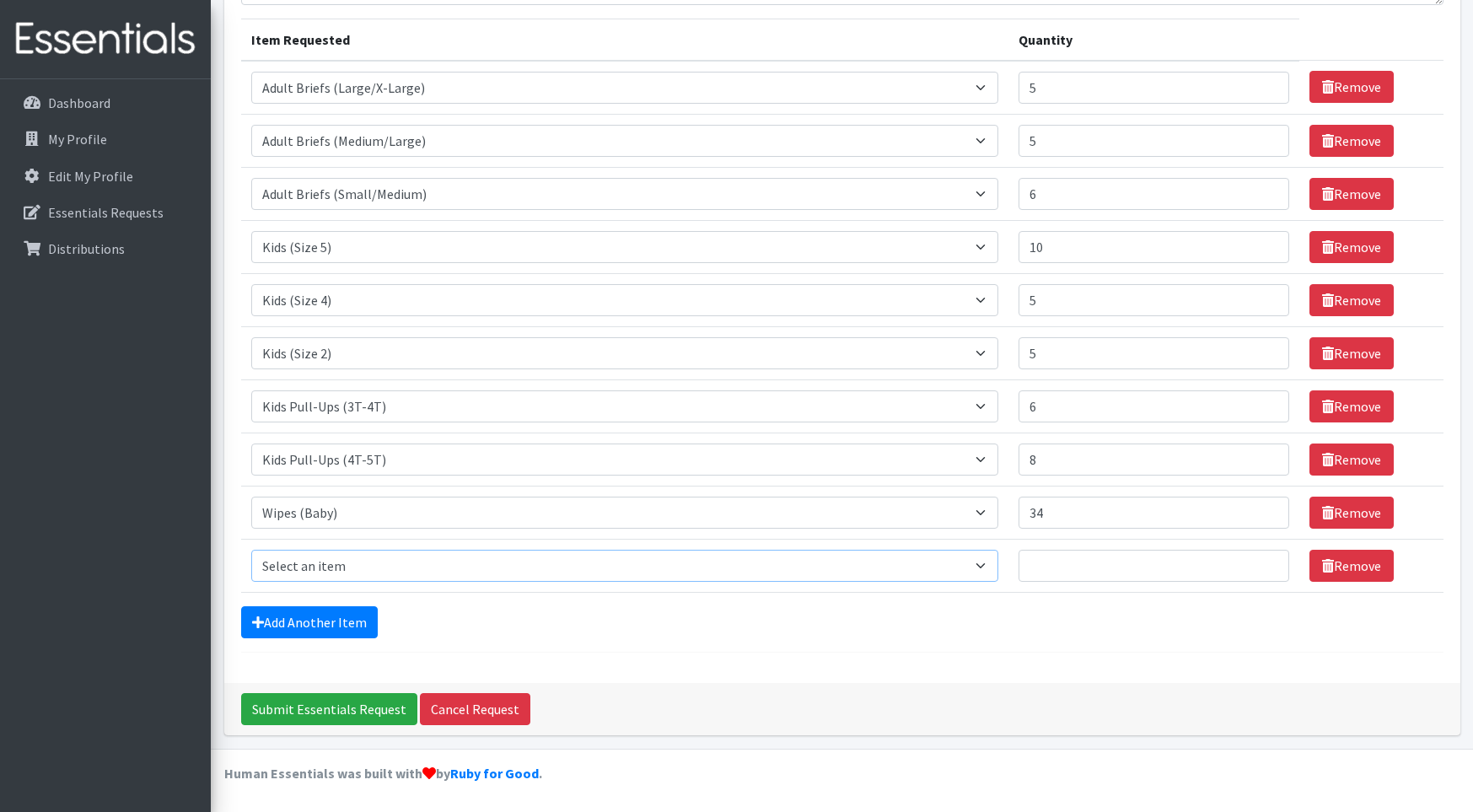
click at [989, 563] on select "Select an item Adult Briefs (Large/X-Large) Adult Briefs (Medium/Large) Adult B…" at bounding box center [625, 566] width 748 height 32
click at [987, 563] on select "Select an item Adult Briefs (Large/X-Large) Adult Briefs (Medium/Large) Adult B…" at bounding box center [625, 566] width 748 height 32
select select "15032"
click at [252, 550] on select "Select an item Adult Briefs (Large/X-Large) Adult Briefs (Medium/Large) Adult B…" at bounding box center [625, 566] width 748 height 32
click at [1050, 564] on input "Quantity" at bounding box center [1154, 566] width 270 height 32
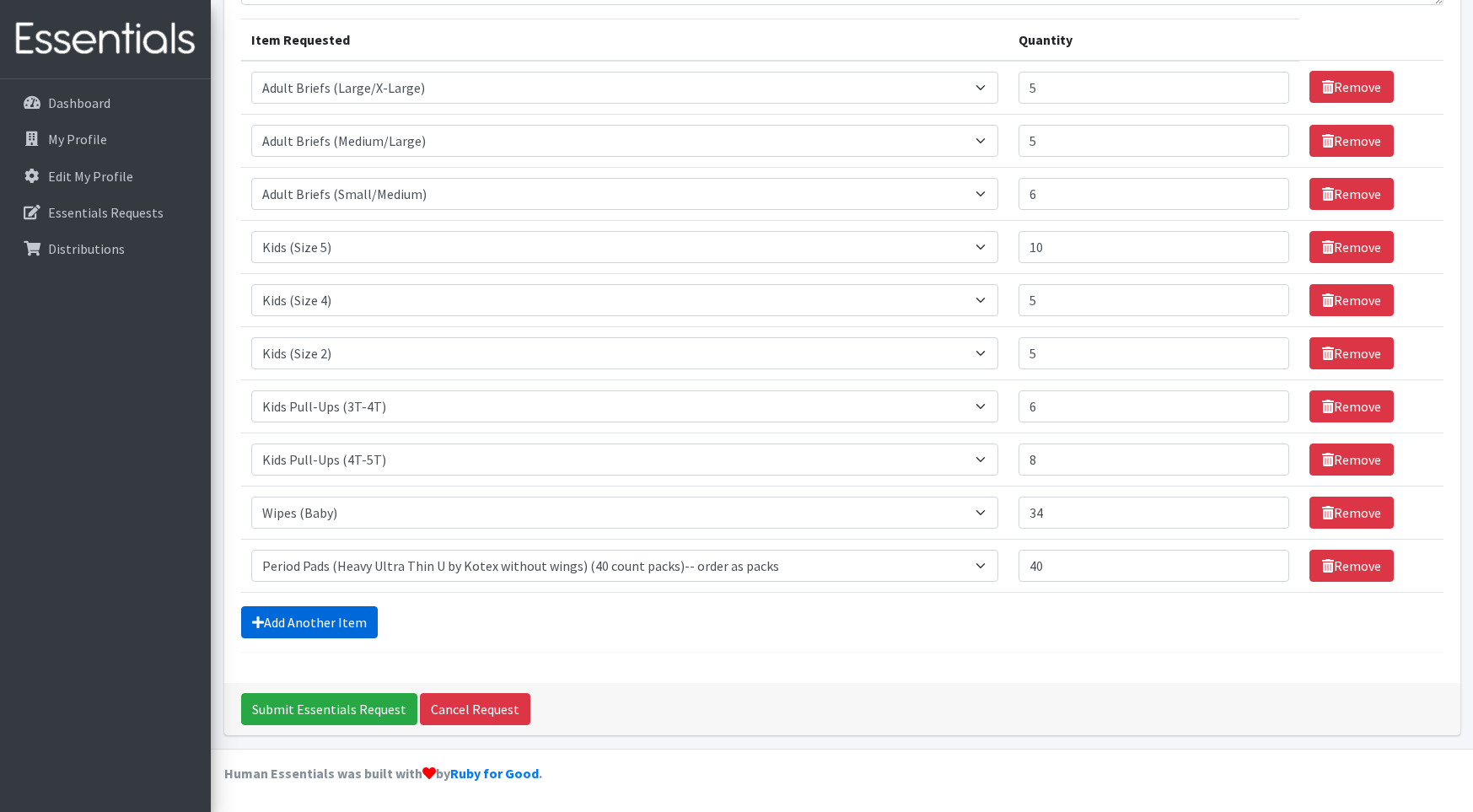
click at [364, 622] on link "Add Another Item" at bounding box center [310, 622] width 137 height 32
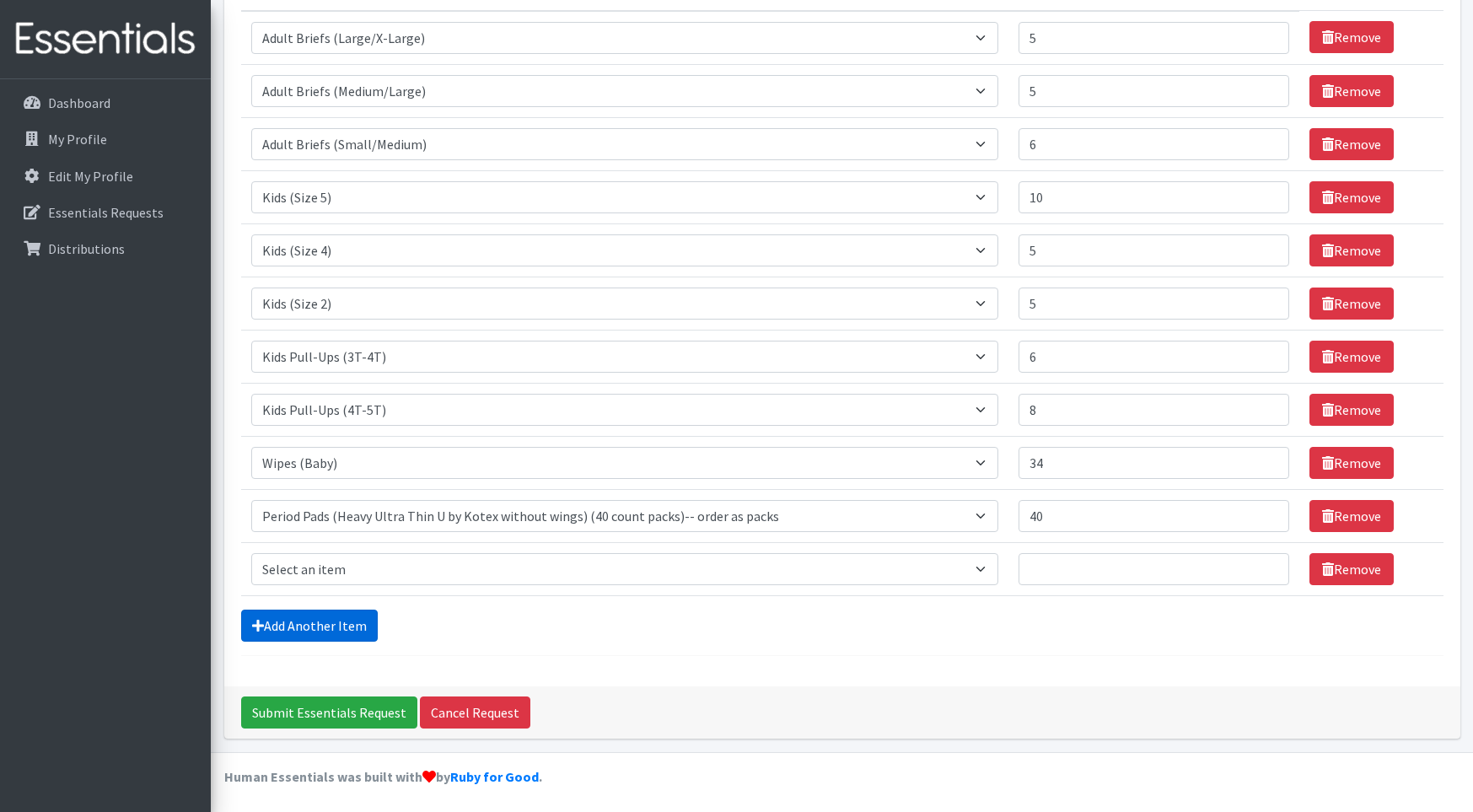
scroll to position [253, 0]
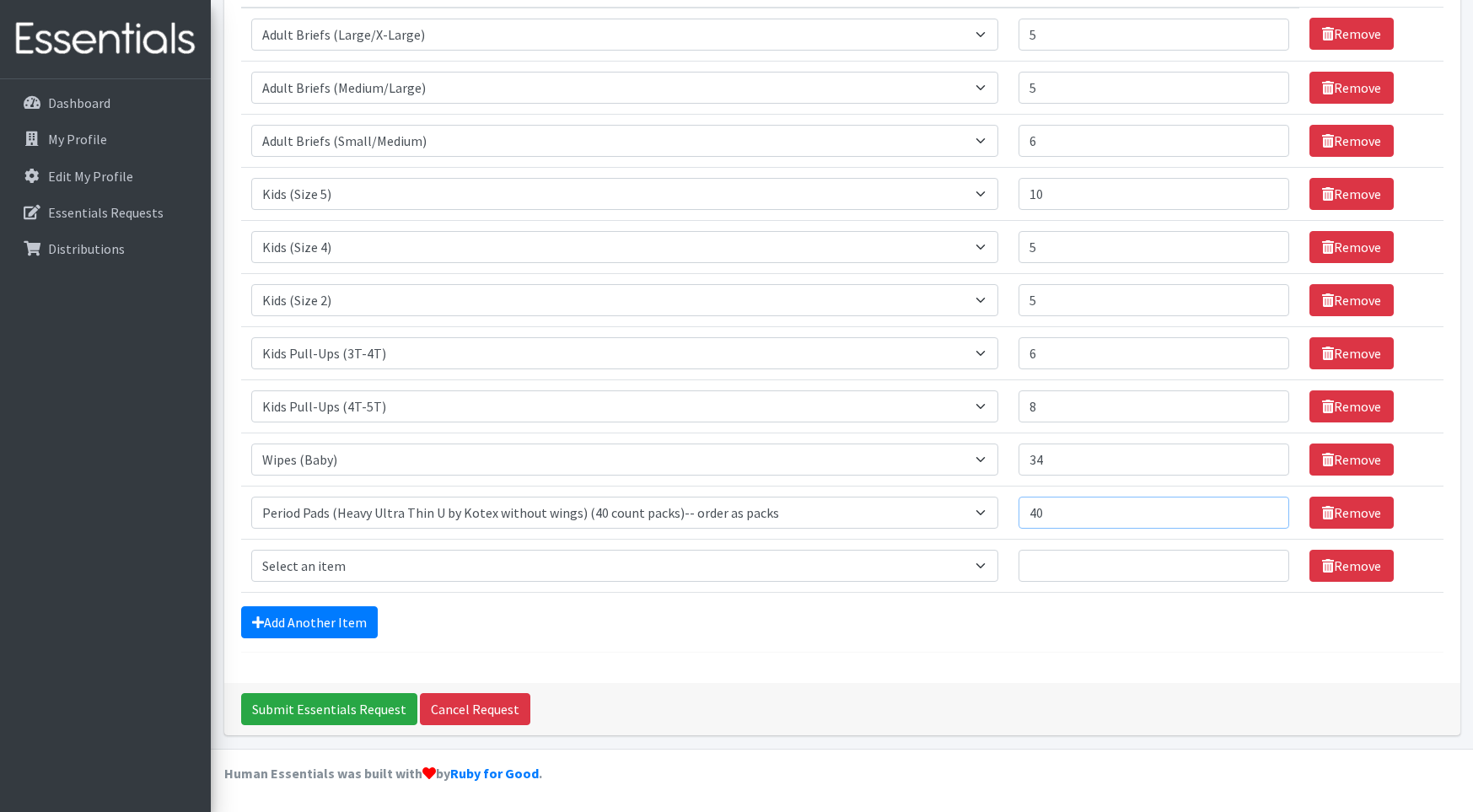
drag, startPoint x: 1053, startPoint y: 512, endPoint x: 1033, endPoint y: 512, distance: 20.0
click at [1033, 512] on input "40" at bounding box center [1154, 513] width 270 height 32
type input "1"
click at [990, 564] on select "Select an item Adult Briefs (Large/X-Large) Adult Briefs (Medium/Large) Adult B…" at bounding box center [625, 566] width 748 height 32
select select "15034"
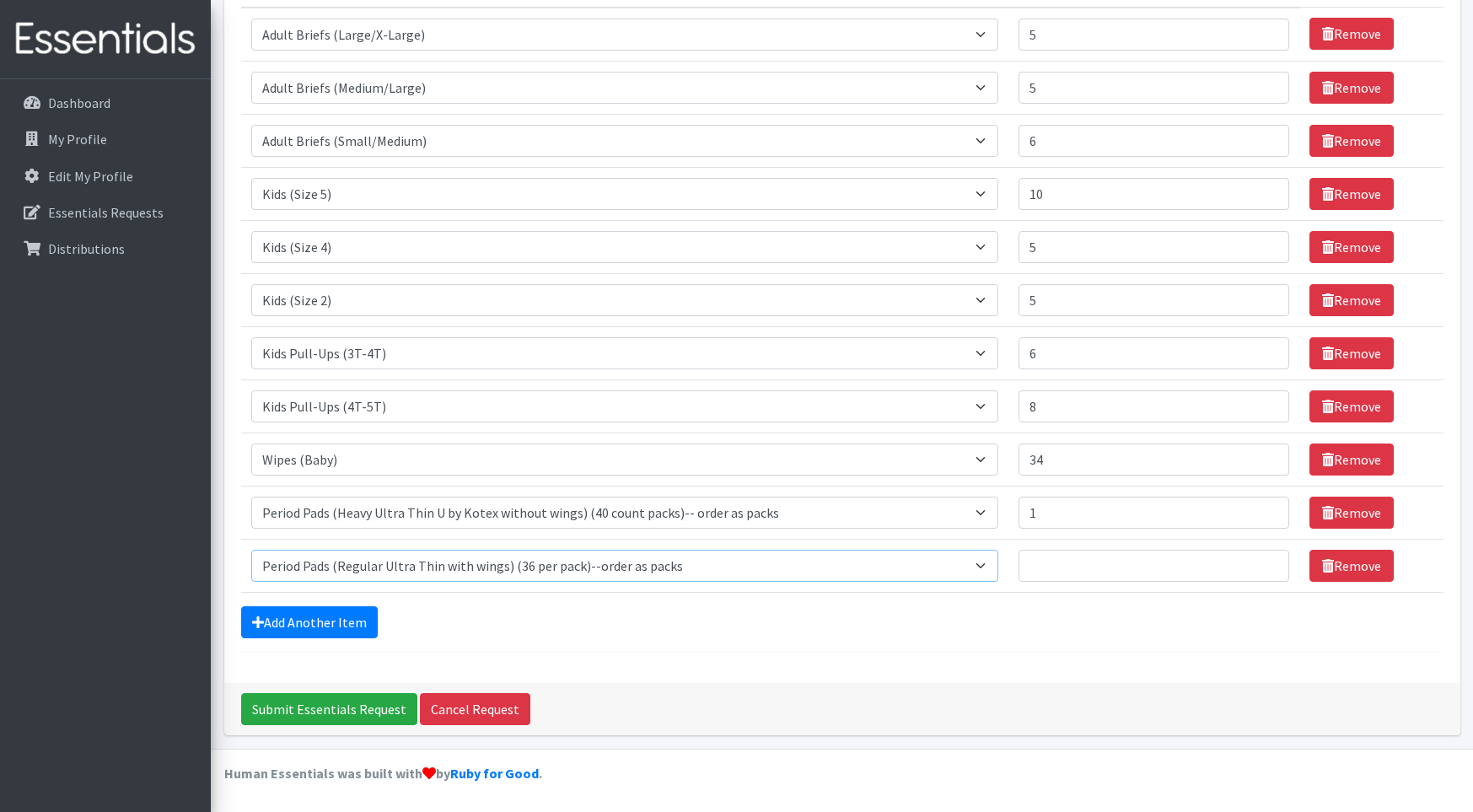
click at [252, 550] on select "Select an item Adult Briefs (Large/X-Large) Adult Briefs (Medium/Large) Adult B…" at bounding box center [625, 566] width 748 height 32
click at [1047, 567] on input "Quantity" at bounding box center [1154, 566] width 270 height 32
type input "1"
click at [361, 617] on link "Add Another Item" at bounding box center [310, 622] width 137 height 32
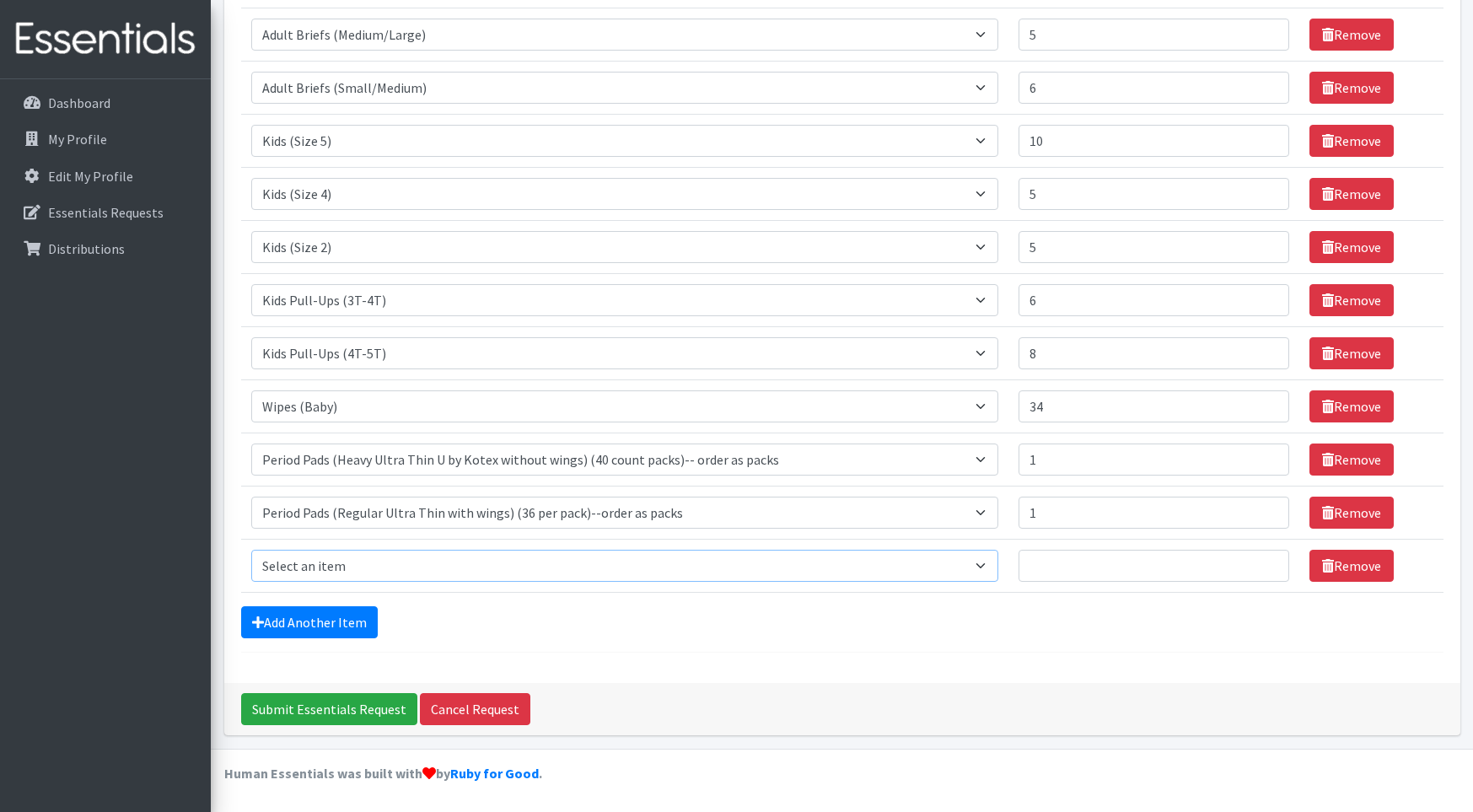
drag, startPoint x: 361, startPoint y: 563, endPoint x: 422, endPoint y: 553, distance: 61.8
click at [361, 563] on select "Select an item Adult Briefs (Large/X-Large) Adult Briefs (Medium/Large) Adult B…" at bounding box center [625, 566] width 748 height 32
select select "4566"
click at [252, 550] on select "Select an item Adult Briefs (Large/X-Large) Adult Briefs (Medium/Large) Adult B…" at bounding box center [625, 566] width 748 height 32
click at [1064, 572] on input "Quantity" at bounding box center [1154, 566] width 270 height 32
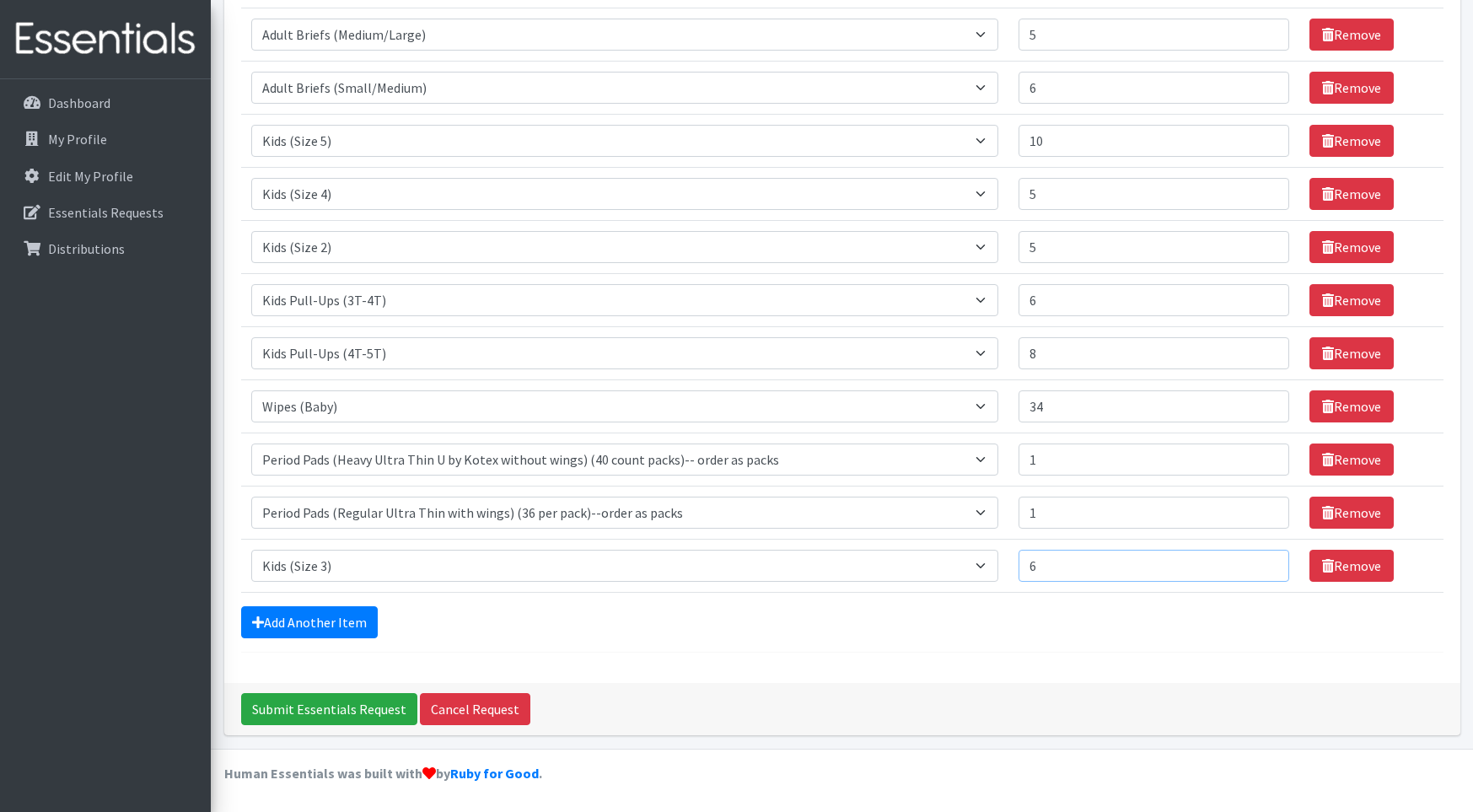
type input "6"
drag, startPoint x: 1039, startPoint y: 405, endPoint x: 1057, endPoint y: 403, distance: 18.1
click at [1057, 403] on input "34" at bounding box center [1154, 406] width 270 height 32
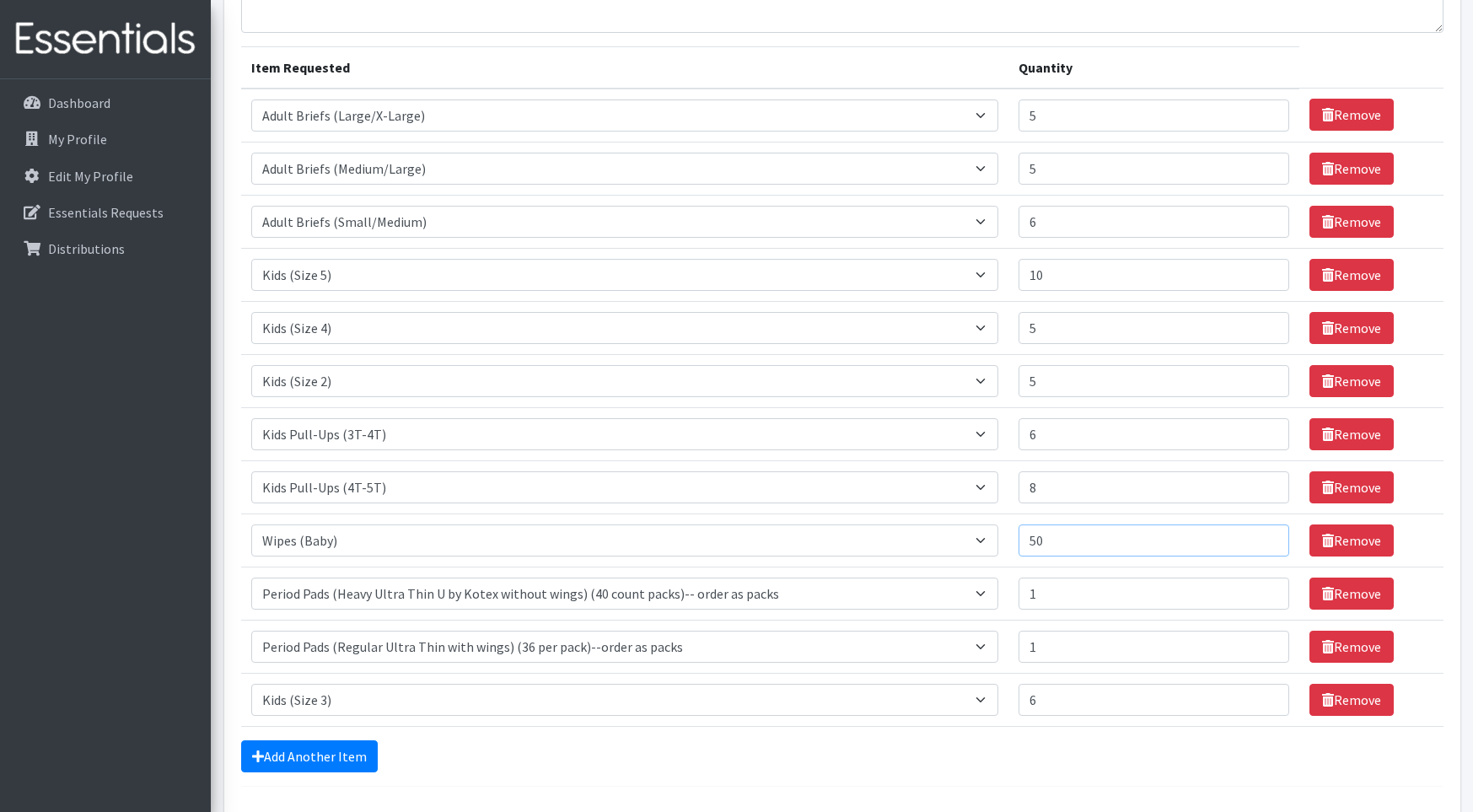
scroll to position [138, 0]
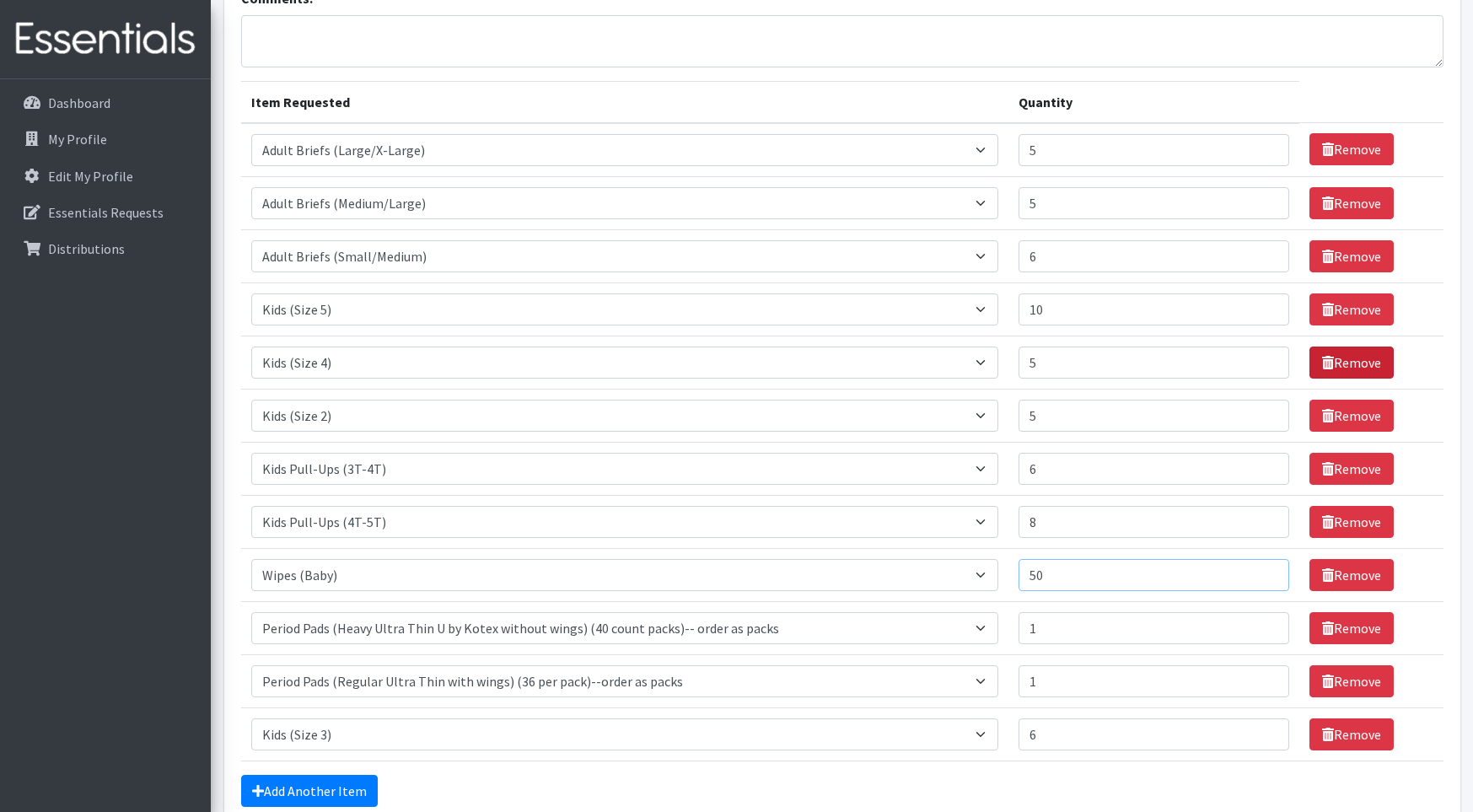
type input "50"
click at [1330, 350] on link "Remove" at bounding box center [1352, 362] width 84 height 32
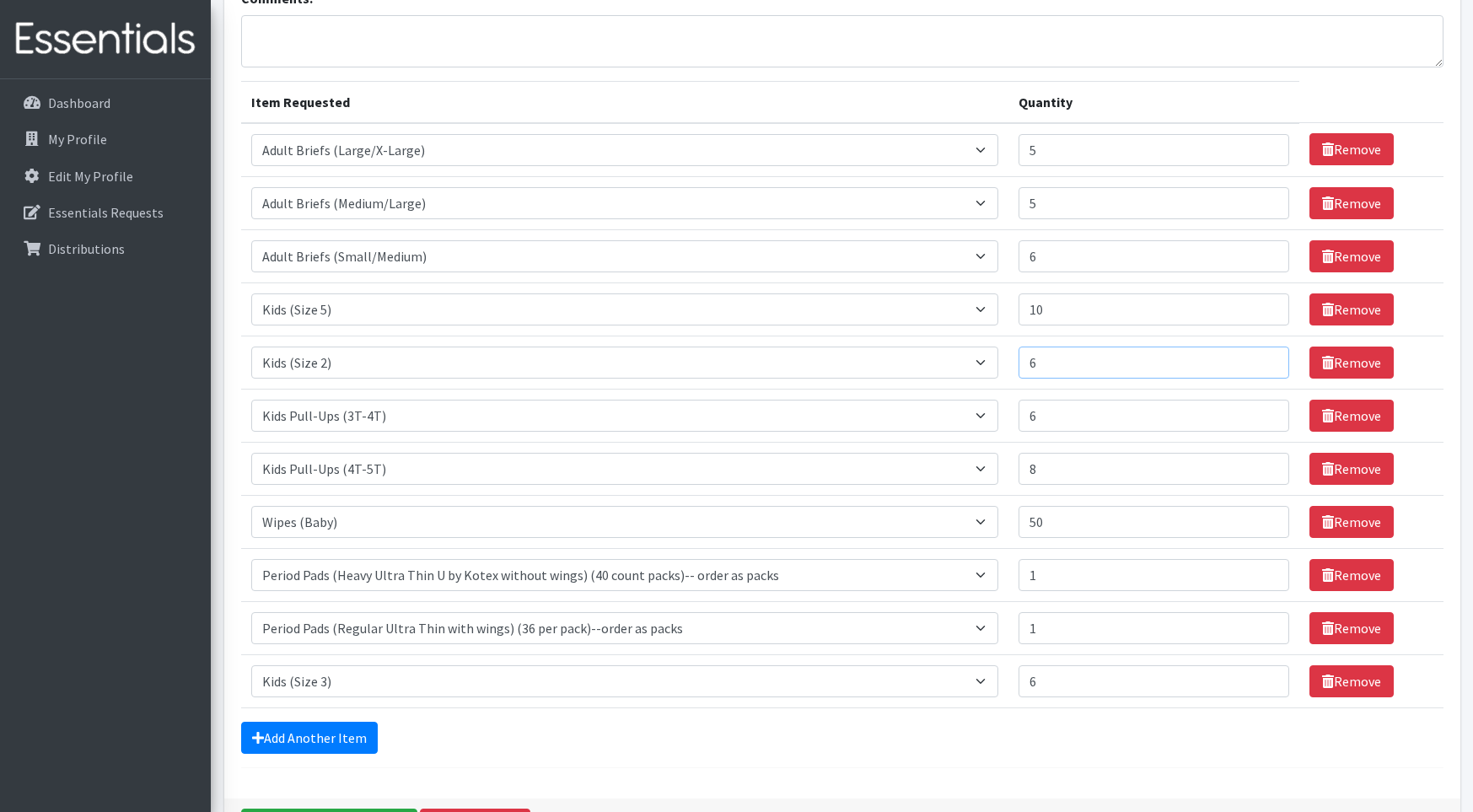
click at [1266, 356] on input "6" at bounding box center [1154, 362] width 270 height 32
click at [1266, 356] on input "7" at bounding box center [1154, 362] width 270 height 32
type input "8"
click at [1266, 356] on input "8" at bounding box center [1154, 362] width 270 height 32
click at [1264, 411] on input "7" at bounding box center [1154, 416] width 270 height 32
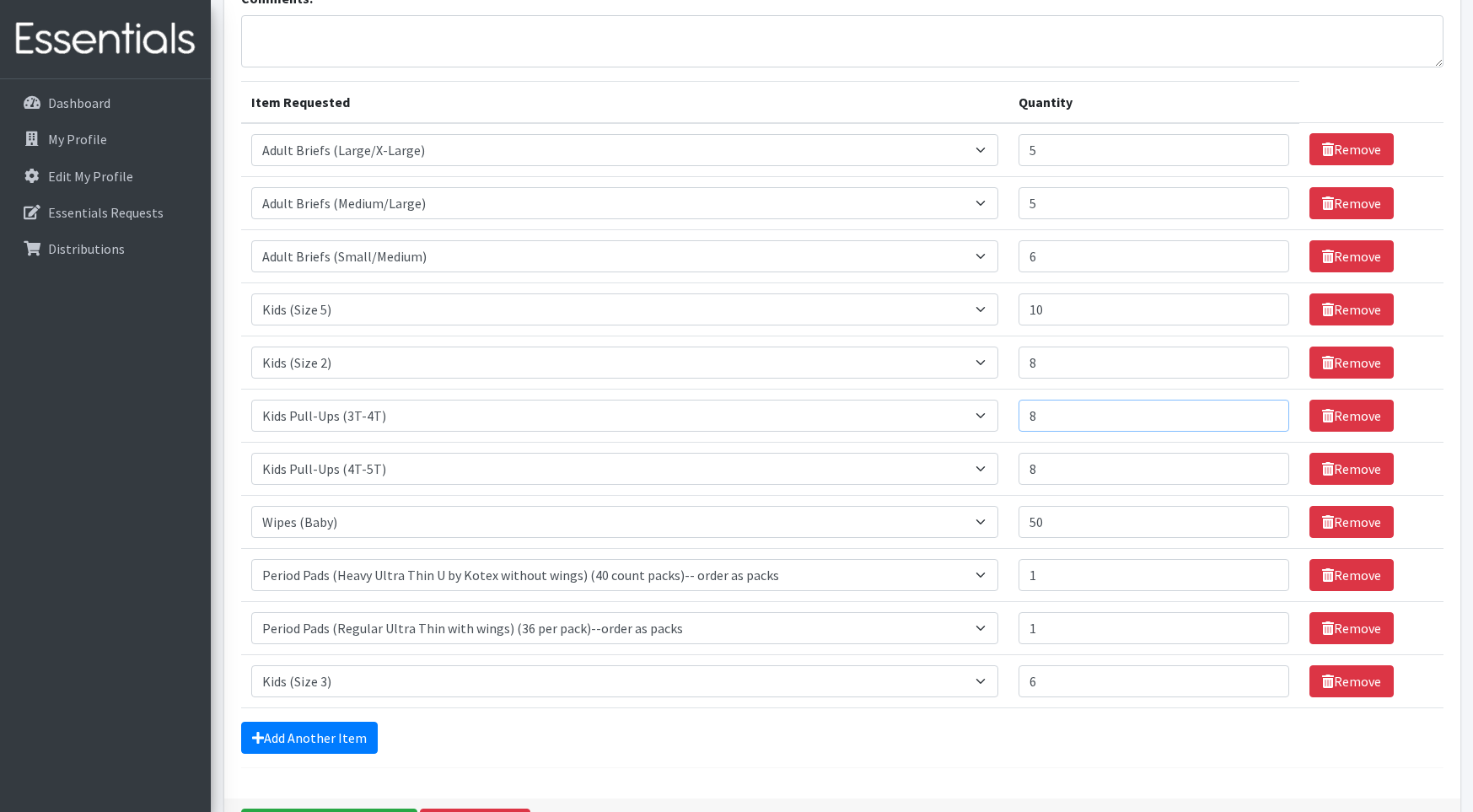
type input "8"
click at [1264, 411] on input "8" at bounding box center [1154, 416] width 270 height 32
click at [990, 679] on select "Select an item Adult Briefs (Large/X-Large) Adult Briefs (Medium/Large) Adult B…" at bounding box center [625, 682] width 748 height 32
select select "4572"
click at [252, 666] on select "Select an item Adult Briefs (Large/X-Large) Adult Briefs (Medium/Large) Adult B…" at bounding box center [625, 682] width 748 height 32
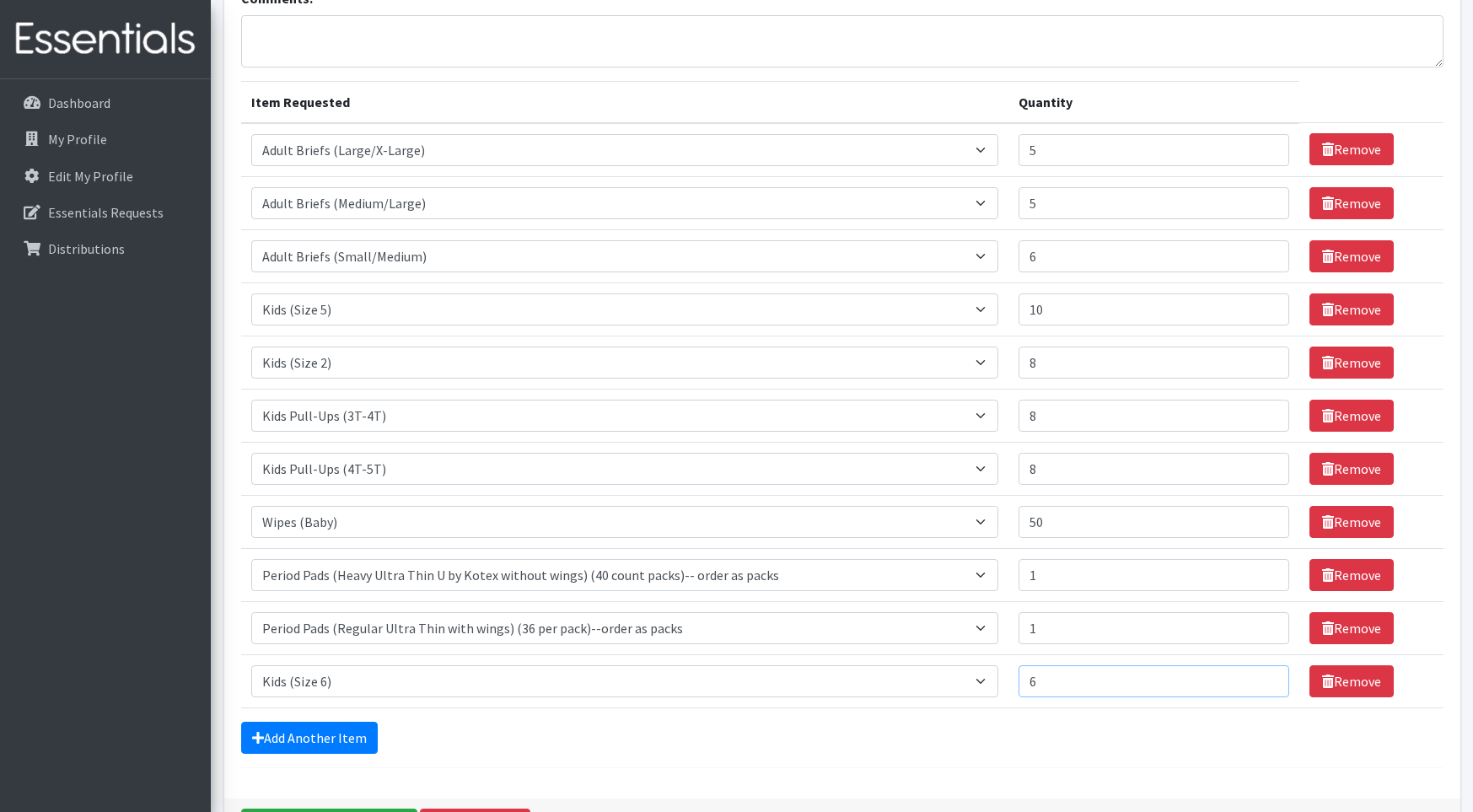
click at [1046, 677] on input "6" at bounding box center [1154, 682] width 270 height 32
type input "5"
click at [357, 733] on link "Add Another Item" at bounding box center [310, 738] width 137 height 32
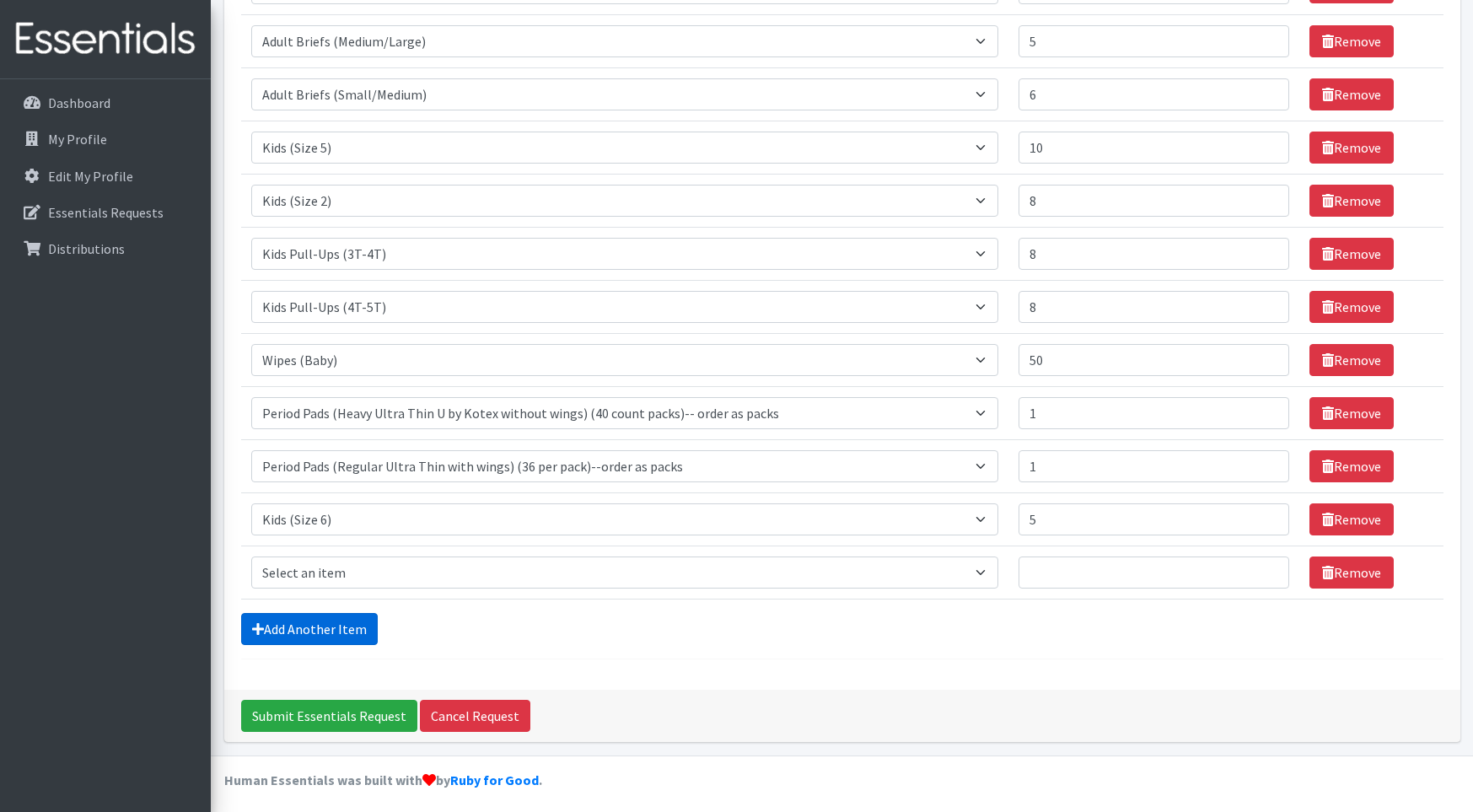
scroll to position [307, 0]
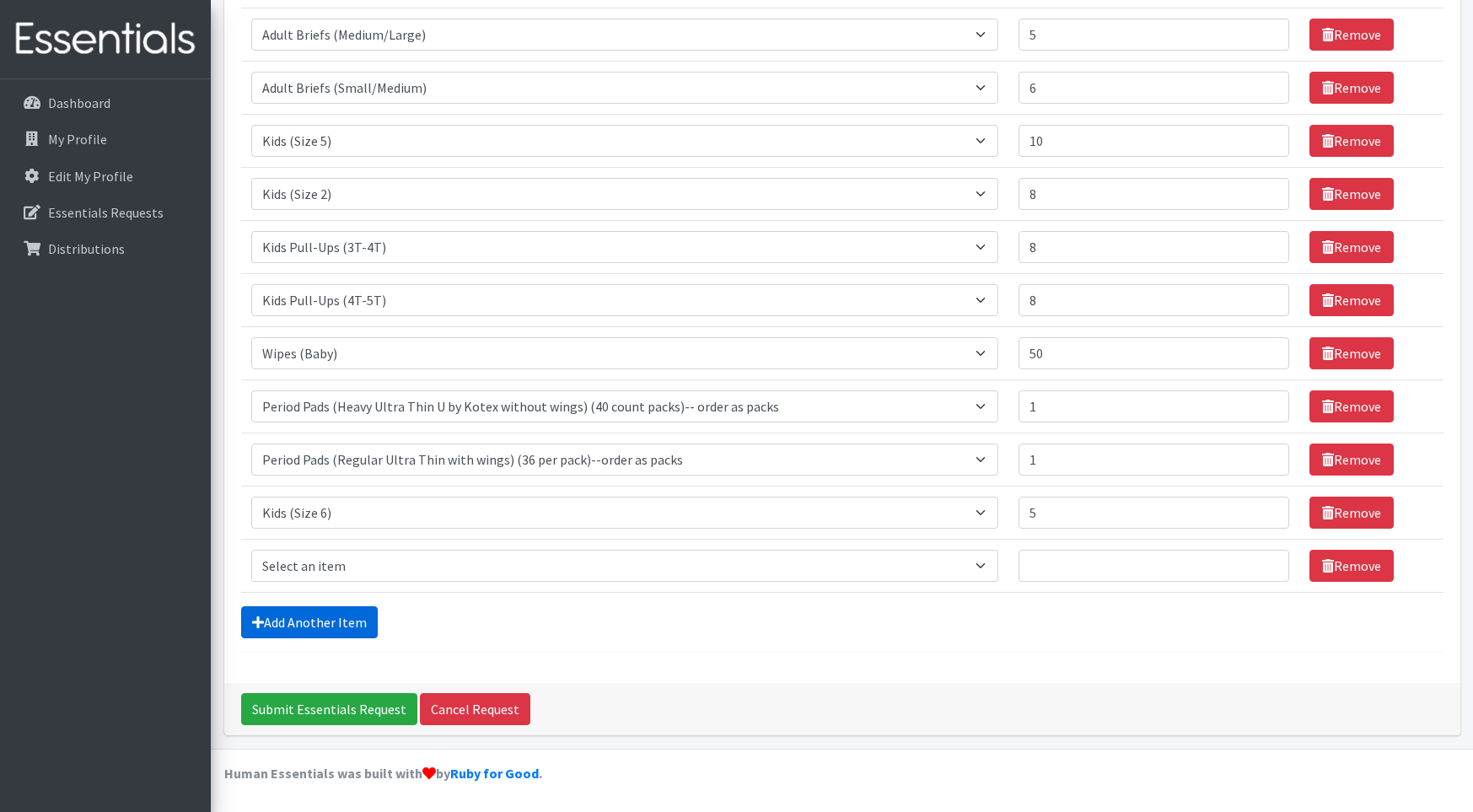
click at [353, 619] on link "Add Another Item" at bounding box center [310, 622] width 137 height 32
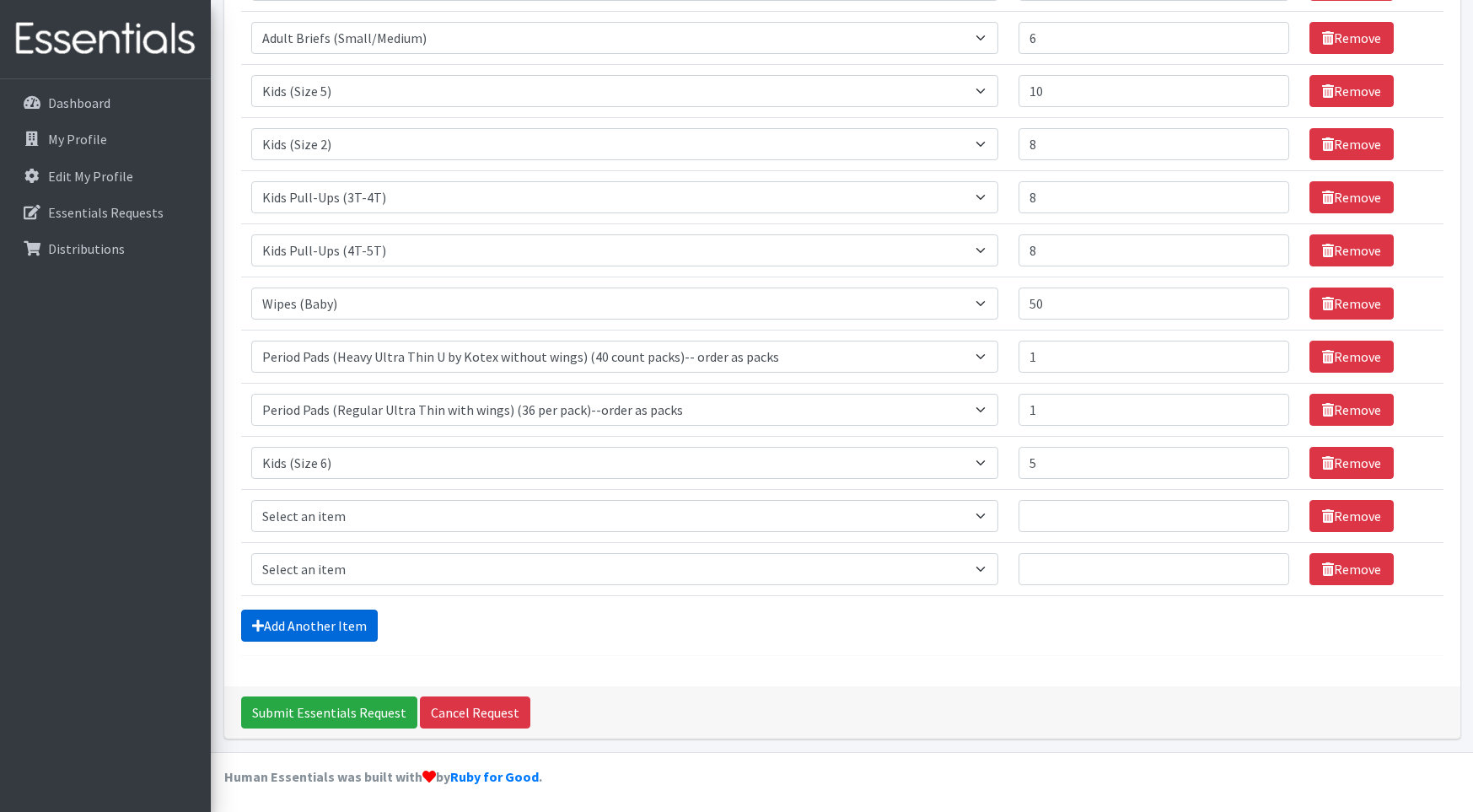
scroll to position [360, 0]
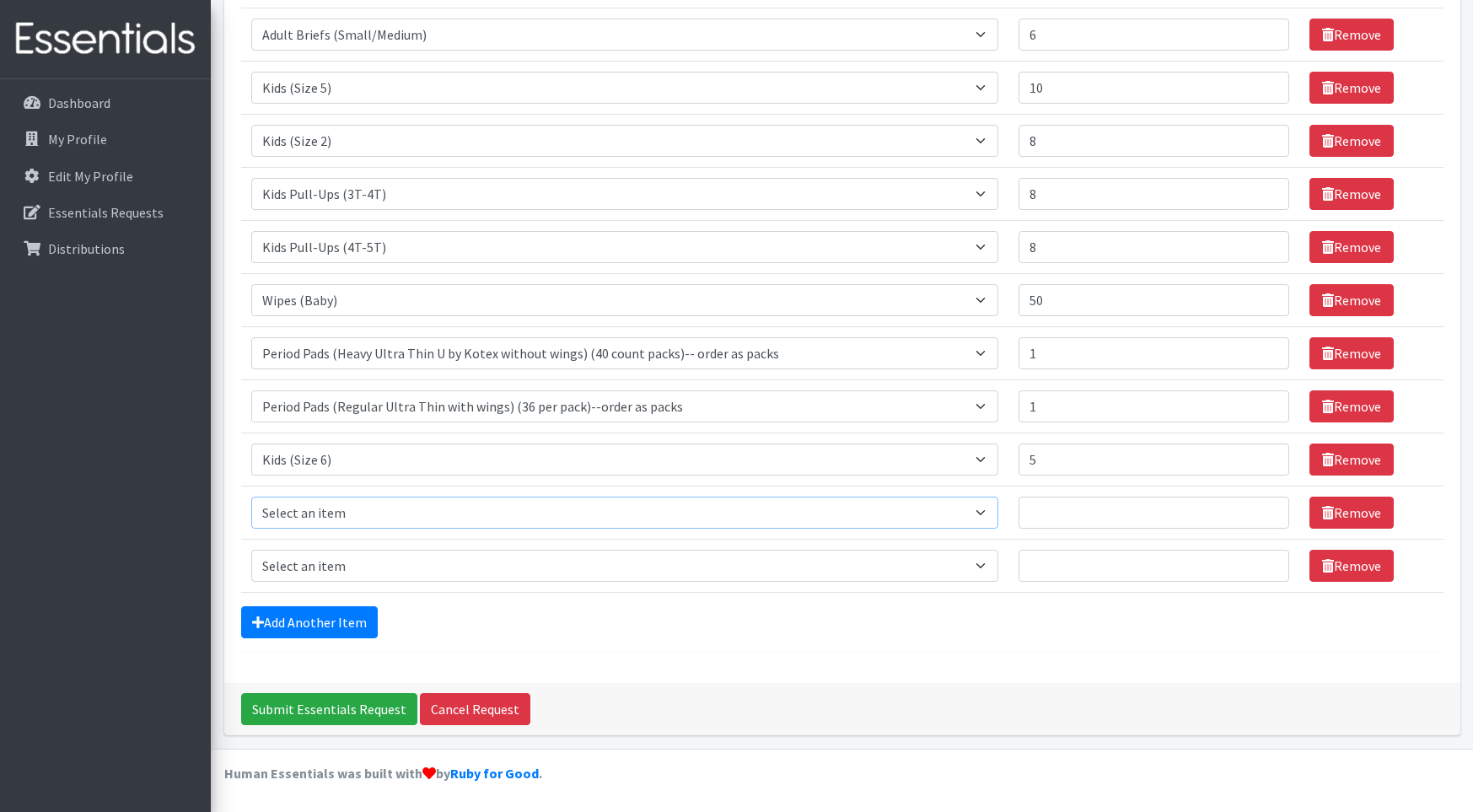
click at [990, 509] on select "Select an item Adult Briefs (Large/X-Large) Adult Briefs (Medium/Large) Adult B…" at bounding box center [625, 513] width 748 height 32
click at [967, 651] on hr at bounding box center [842, 651] width 1203 height 1
click at [1322, 511] on icon at bounding box center [1327, 513] width 12 height 13
click at [1325, 510] on icon at bounding box center [1327, 513] width 12 height 13
click at [1346, 501] on link "Remove" at bounding box center [1352, 513] width 84 height 32
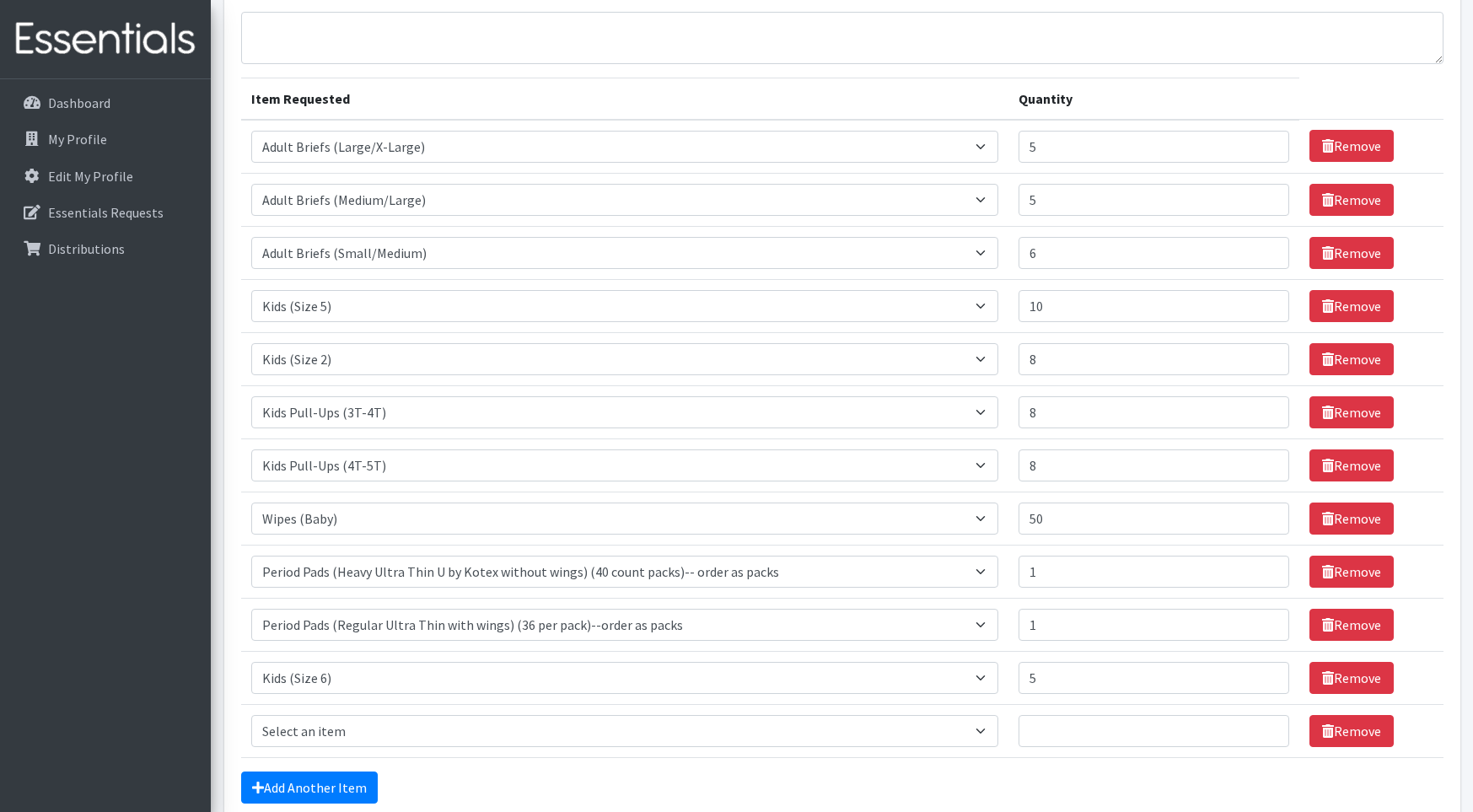
scroll to position [169, 0]
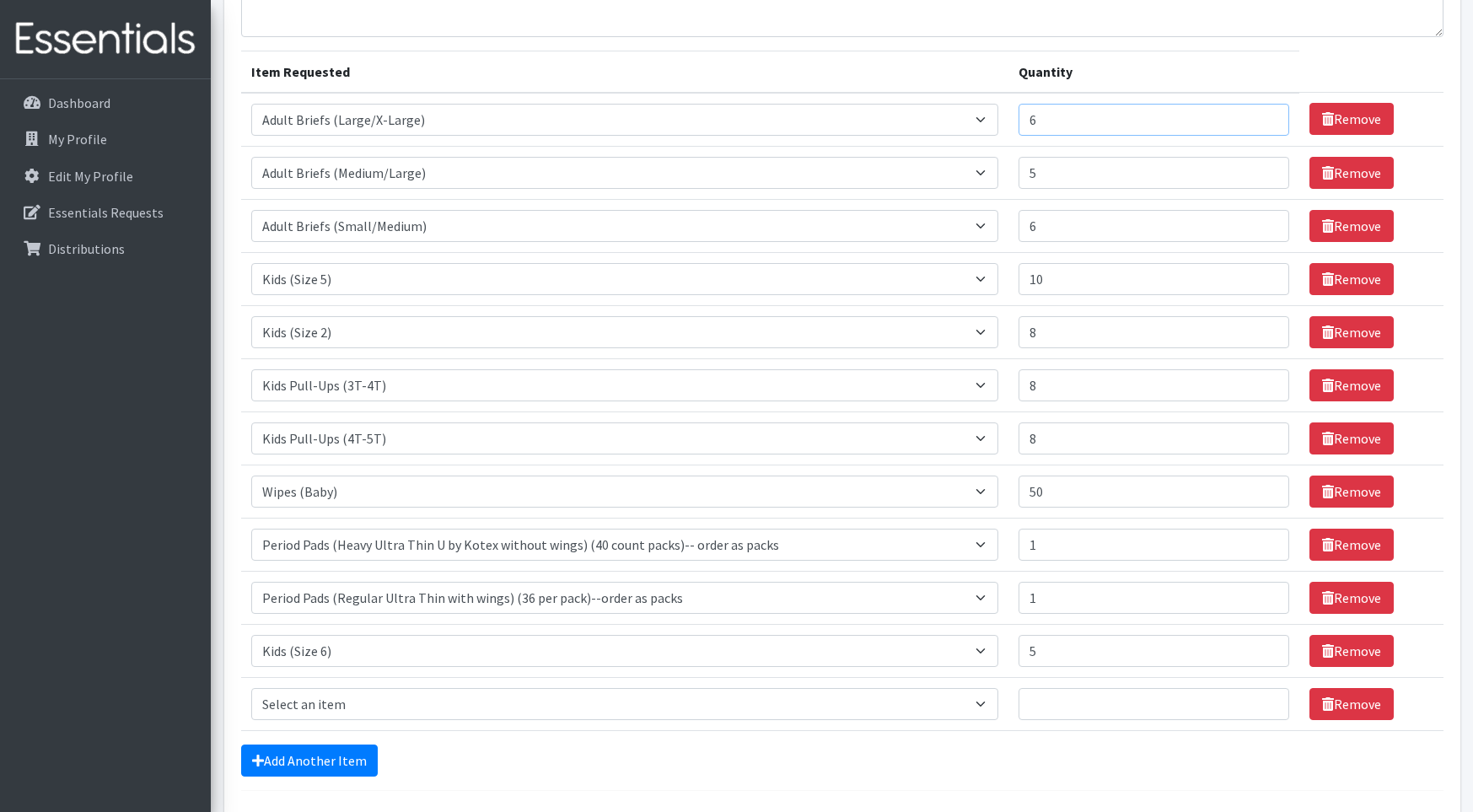
type input "6"
click at [1266, 116] on input "6" at bounding box center [1154, 119] width 270 height 32
type input "6"
click at [1268, 169] on input "6" at bounding box center [1154, 173] width 270 height 32
click at [1267, 336] on input "6" at bounding box center [1154, 332] width 270 height 32
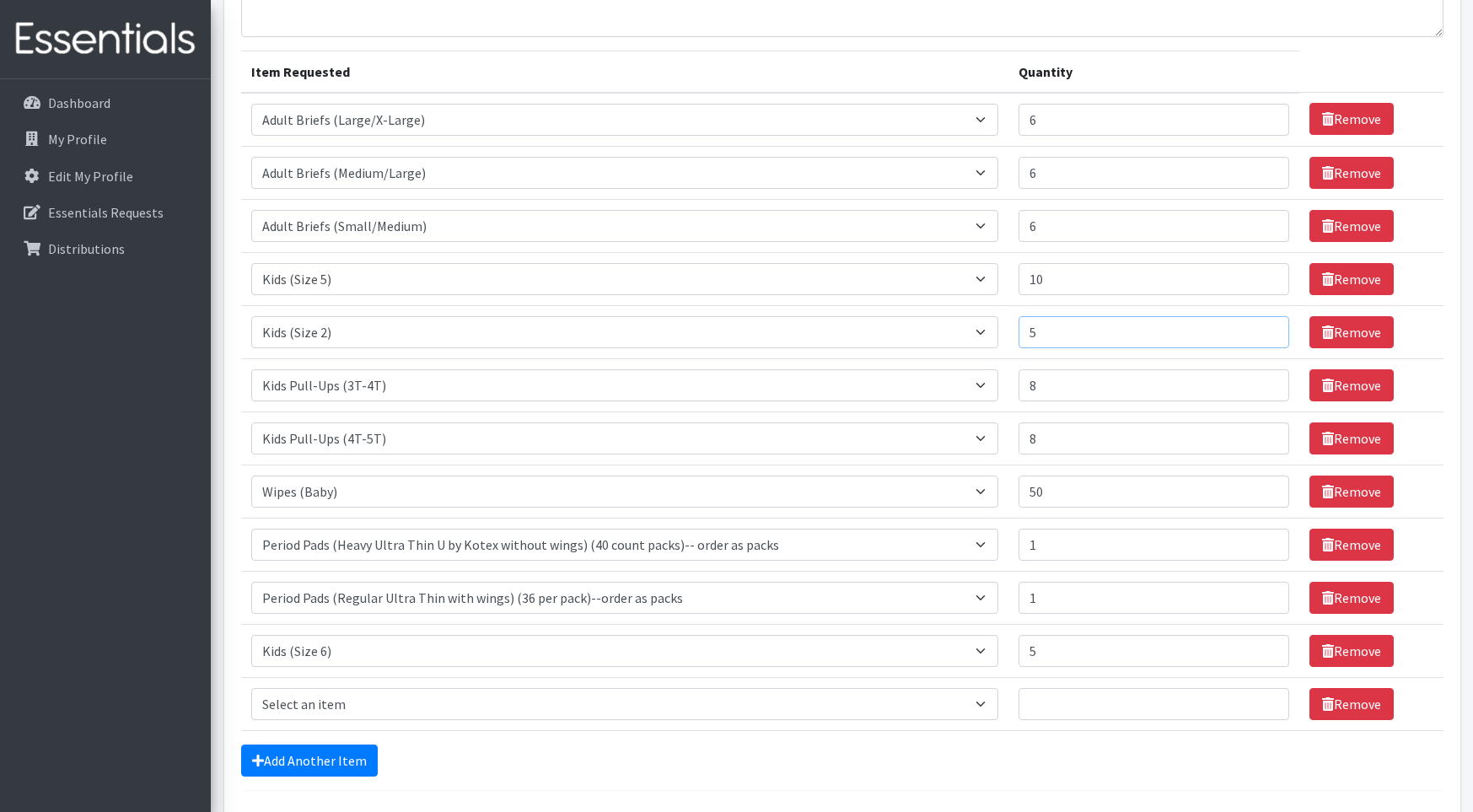
type input "5"
click at [1267, 336] on input "5" at bounding box center [1154, 332] width 270 height 32
type input "5"
click at [1263, 122] on input "5" at bounding box center [1154, 119] width 270 height 32
type input "5"
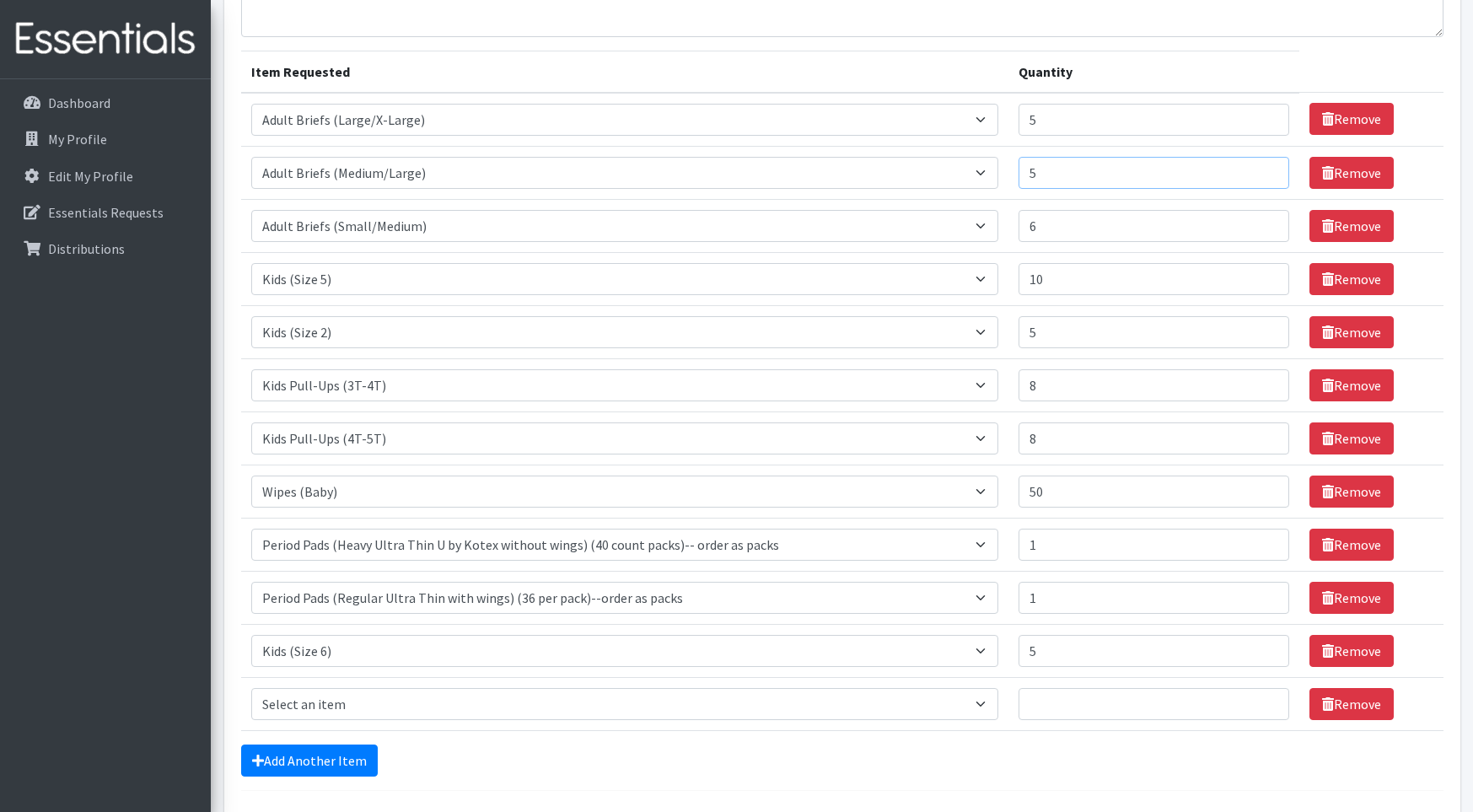
click at [1267, 174] on input "5" at bounding box center [1154, 173] width 270 height 32
type input "5"
click at [1265, 228] on input "5" at bounding box center [1154, 226] width 270 height 32
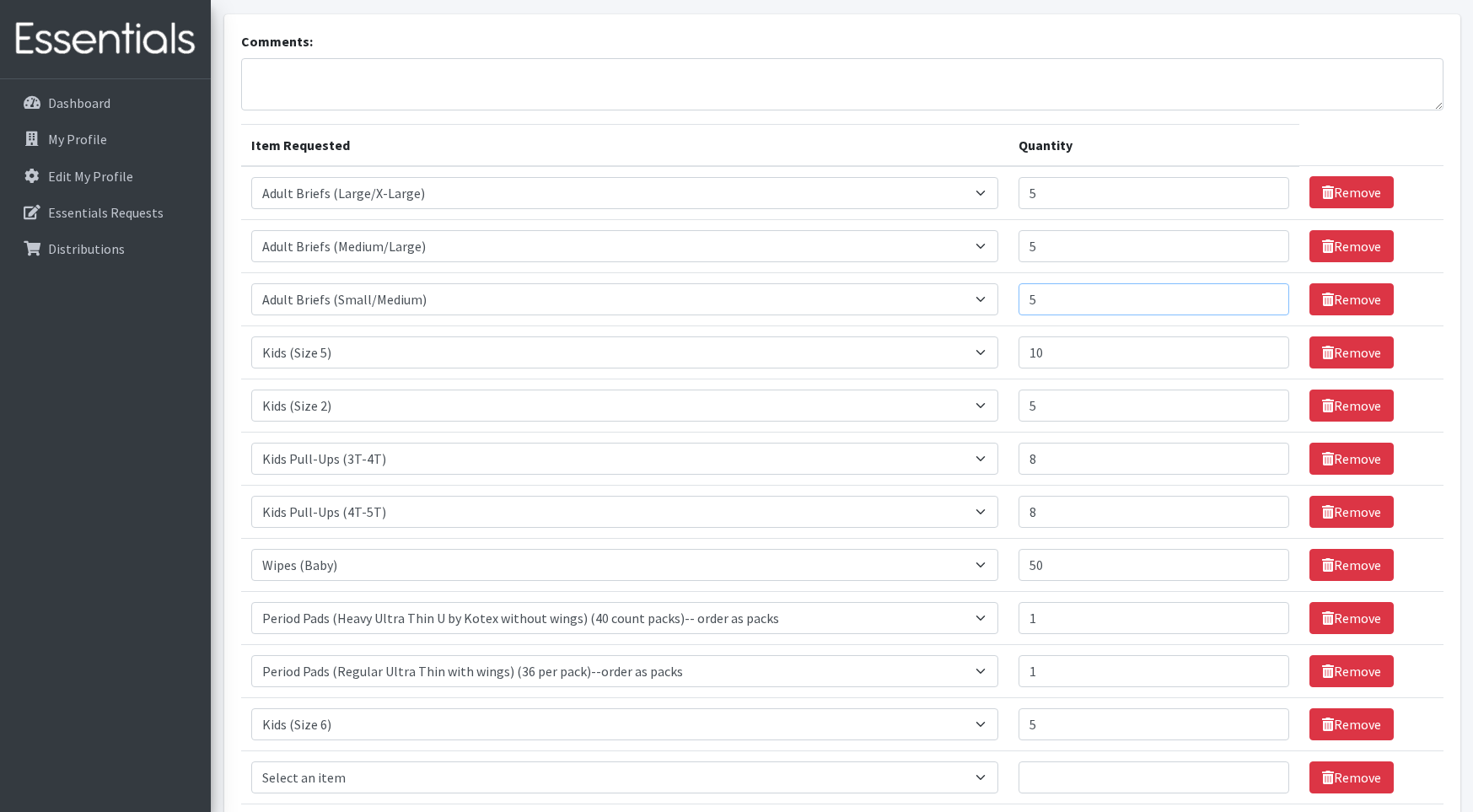
scroll to position [84, 0]
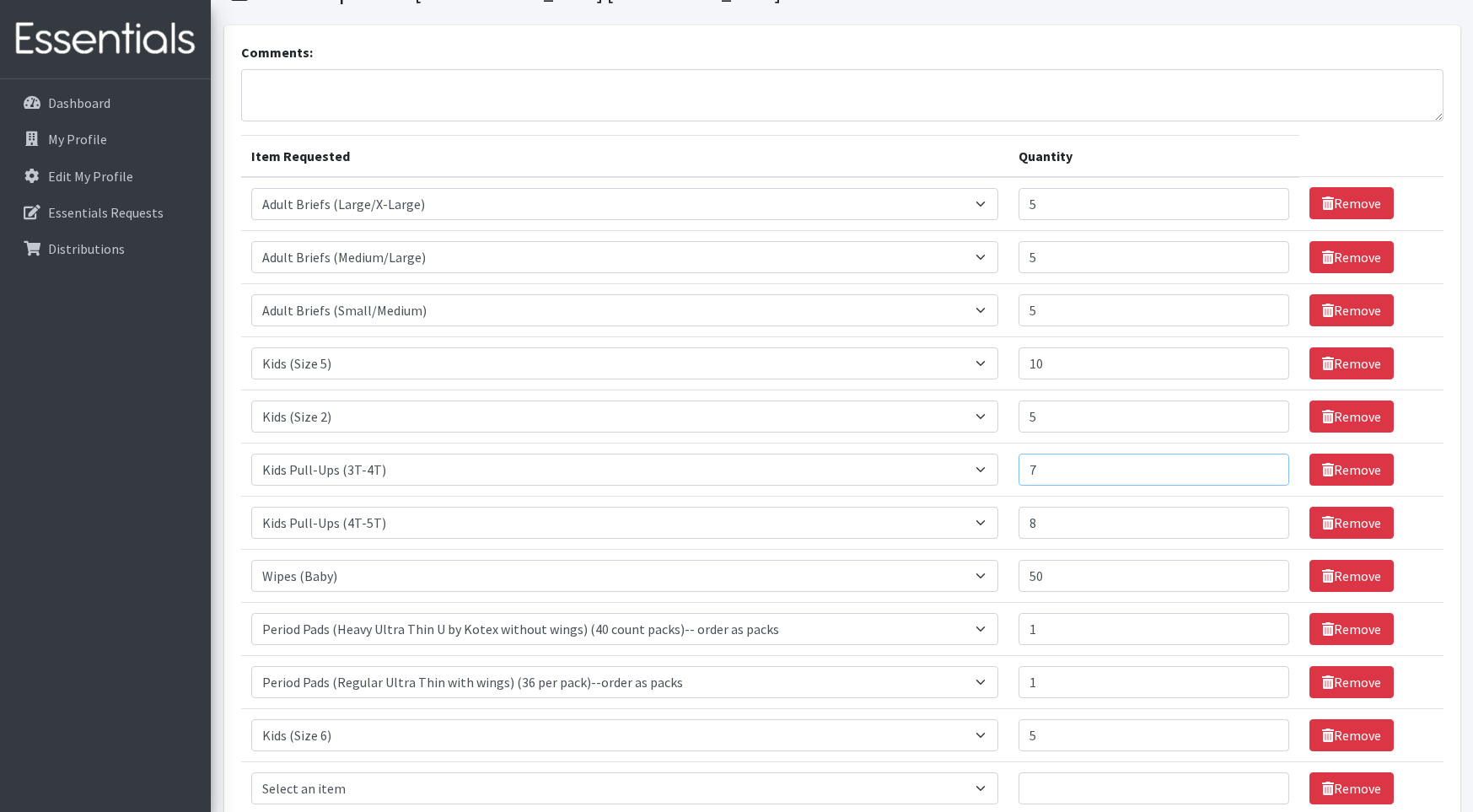
click at [1266, 473] on input "7" at bounding box center [1154, 469] width 270 height 32
type input "6"
click at [1266, 473] on input "6" at bounding box center [1154, 469] width 270 height 32
click at [1264, 518] on input "9" at bounding box center [1154, 523] width 270 height 32
click at [1264, 518] on input "10" at bounding box center [1154, 523] width 270 height 32
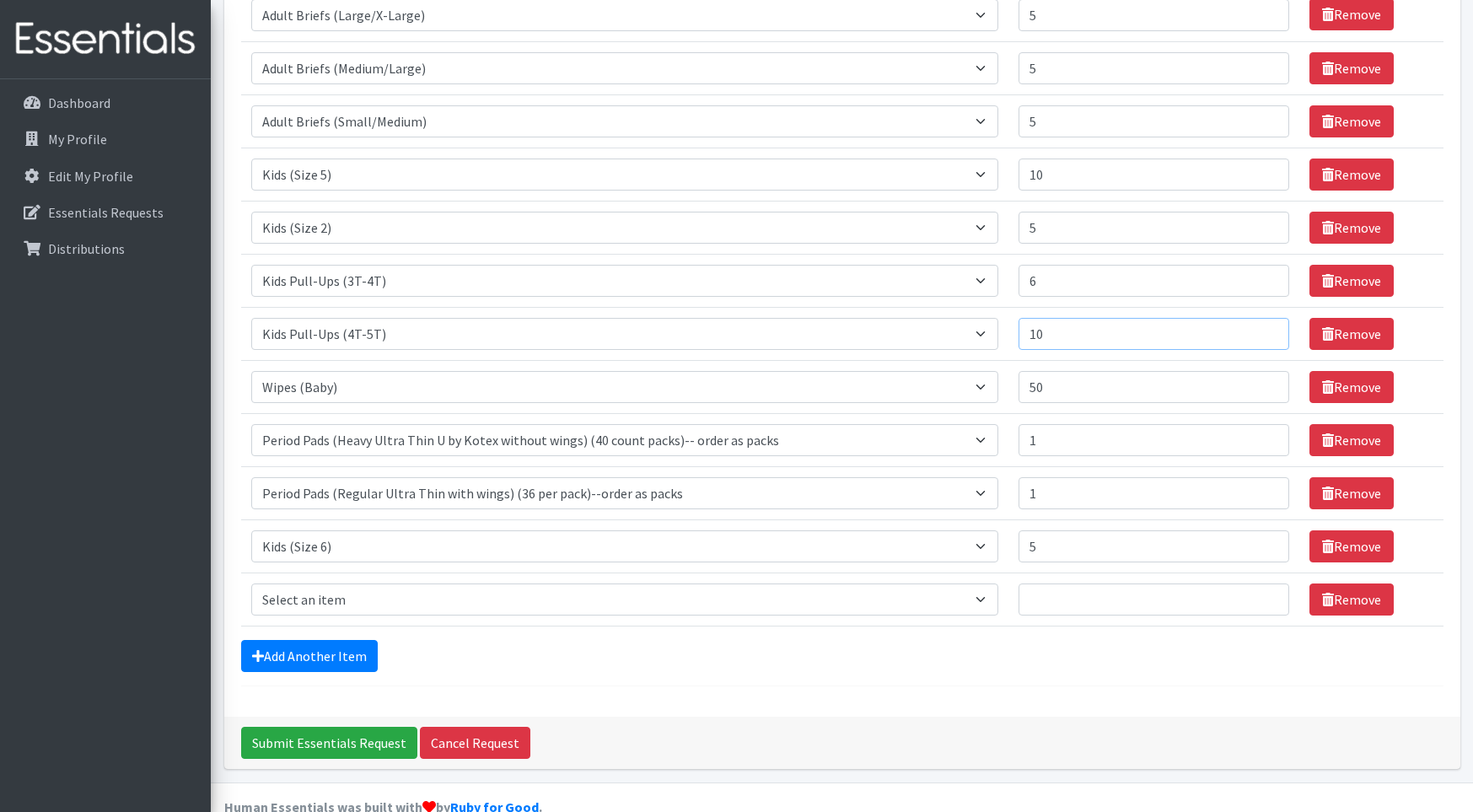
scroll to position [307, 0]
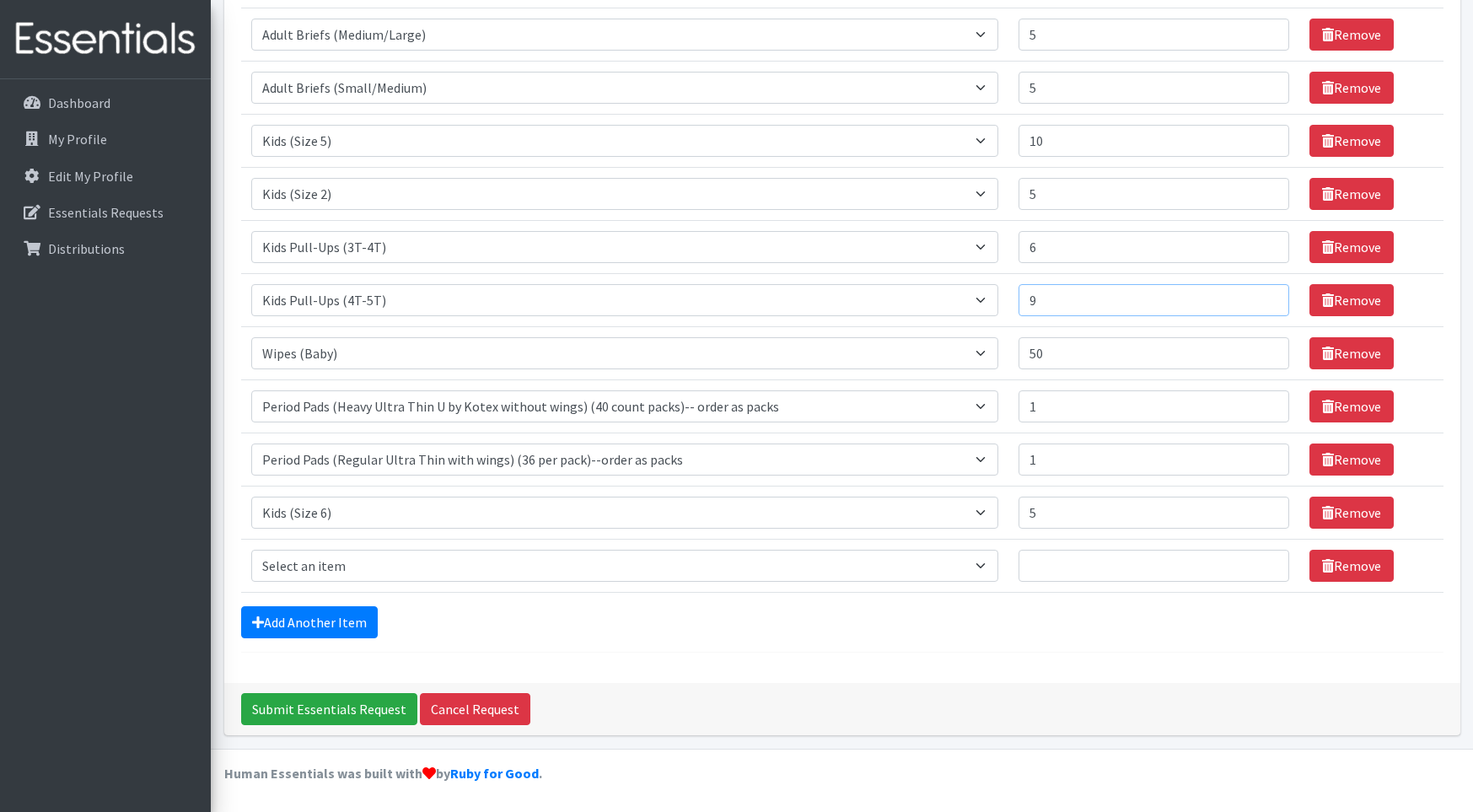
click at [1264, 304] on input "9" at bounding box center [1154, 300] width 270 height 32
type input "10"
click at [1265, 293] on input "10" at bounding box center [1154, 300] width 270 height 32
type input "5"
click at [1265, 251] on input "5" at bounding box center [1154, 247] width 270 height 32
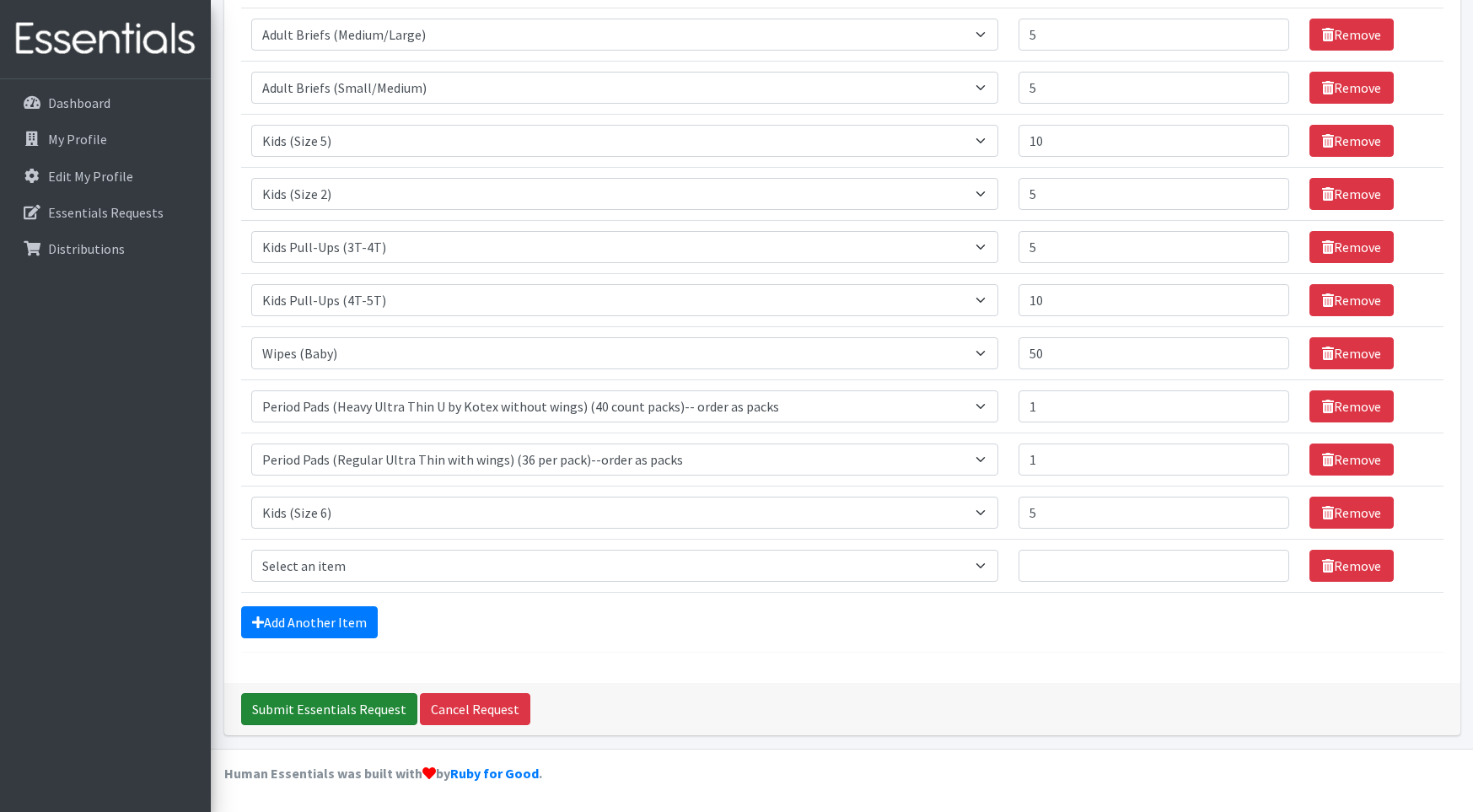
click at [369, 702] on input "Submit Essentials Request" at bounding box center [330, 709] width 176 height 32
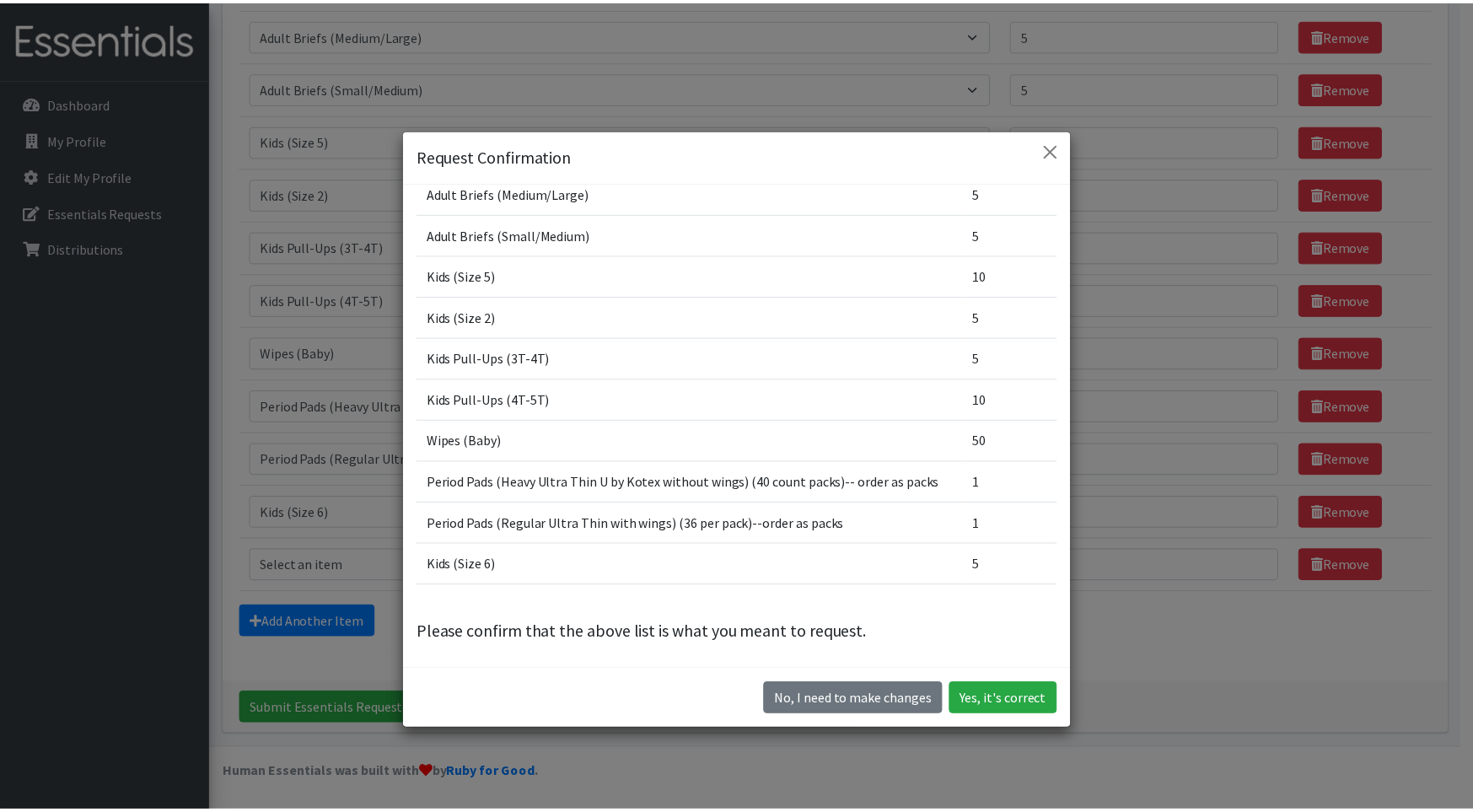
scroll to position [110, 0]
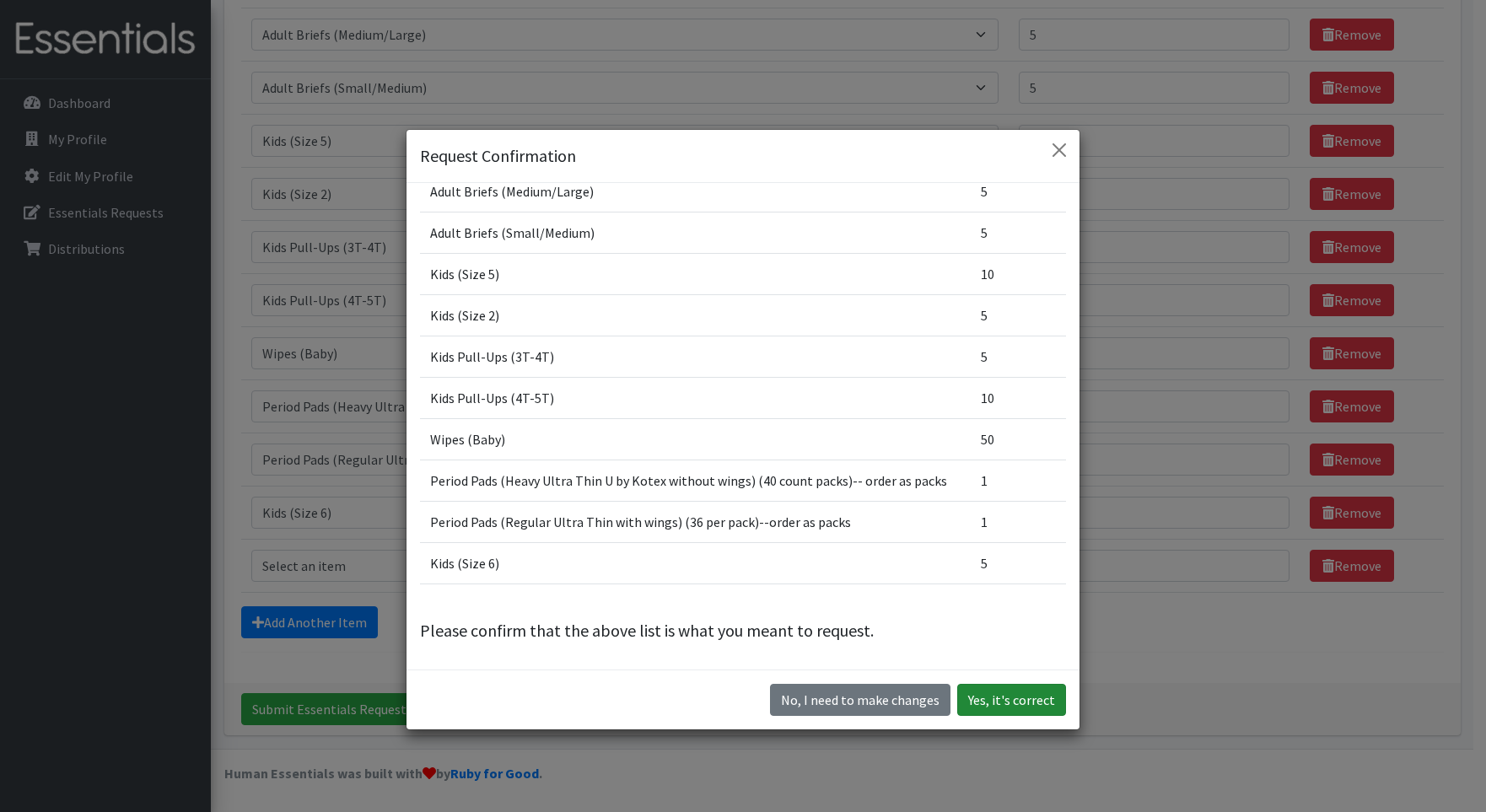
click at [1011, 692] on button "Yes, it's correct" at bounding box center [1011, 699] width 109 height 32
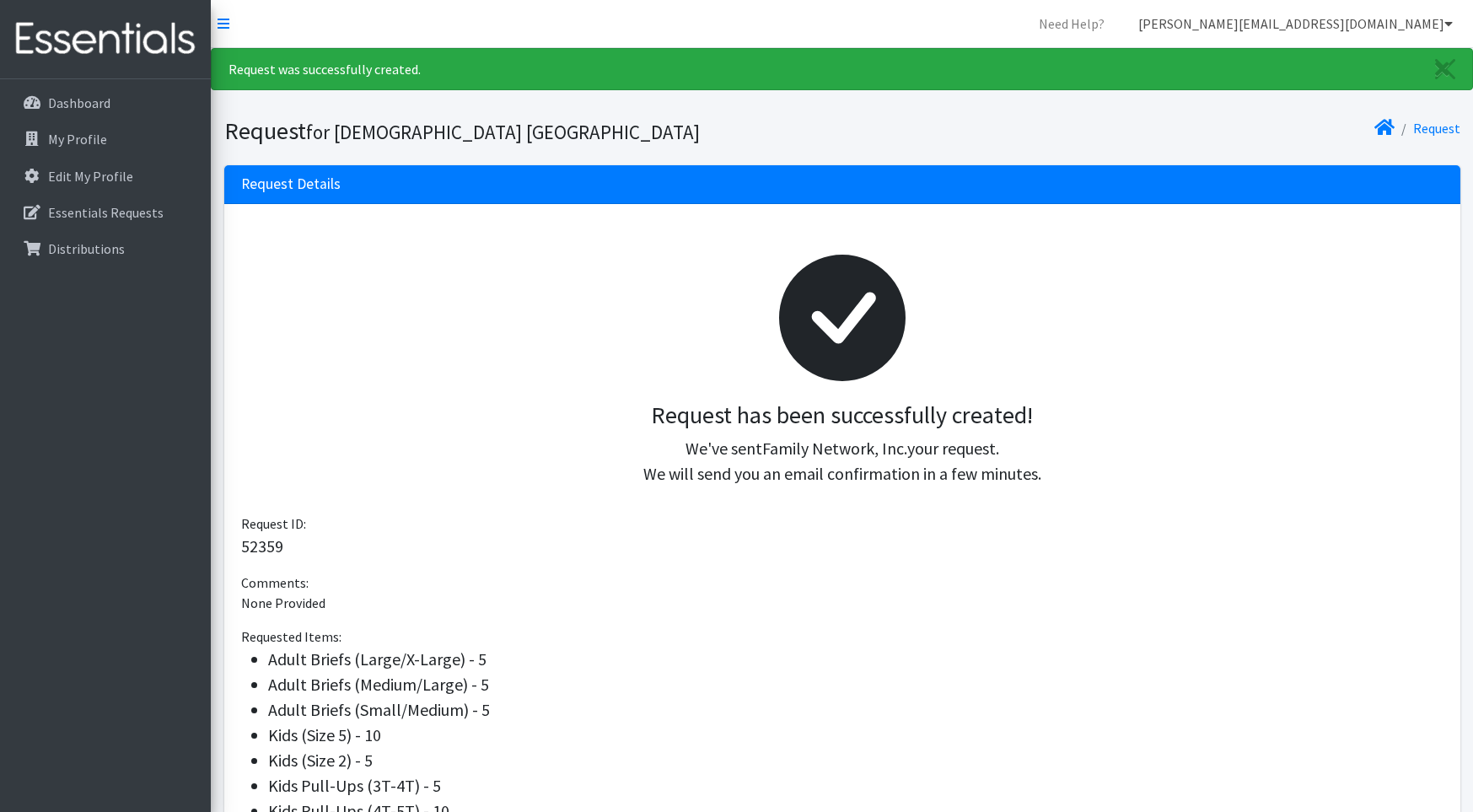
click at [1382, 20] on link "[PERSON_NAME][EMAIL_ADDRESS][DOMAIN_NAME]" at bounding box center [1296, 23] width 342 height 34
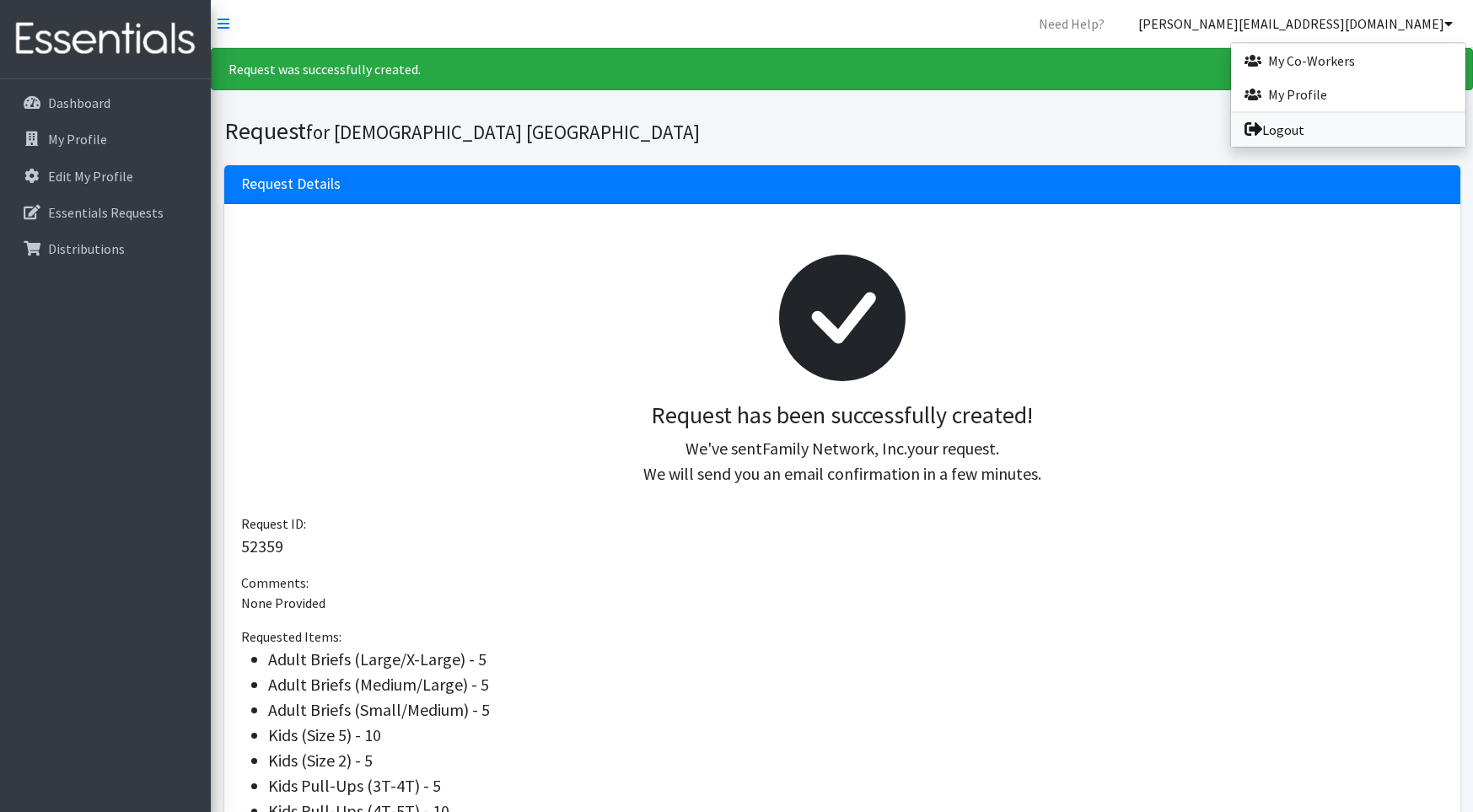
click at [1263, 123] on link "Logout" at bounding box center [1348, 130] width 235 height 34
